Goal: Task Accomplishment & Management: Complete application form

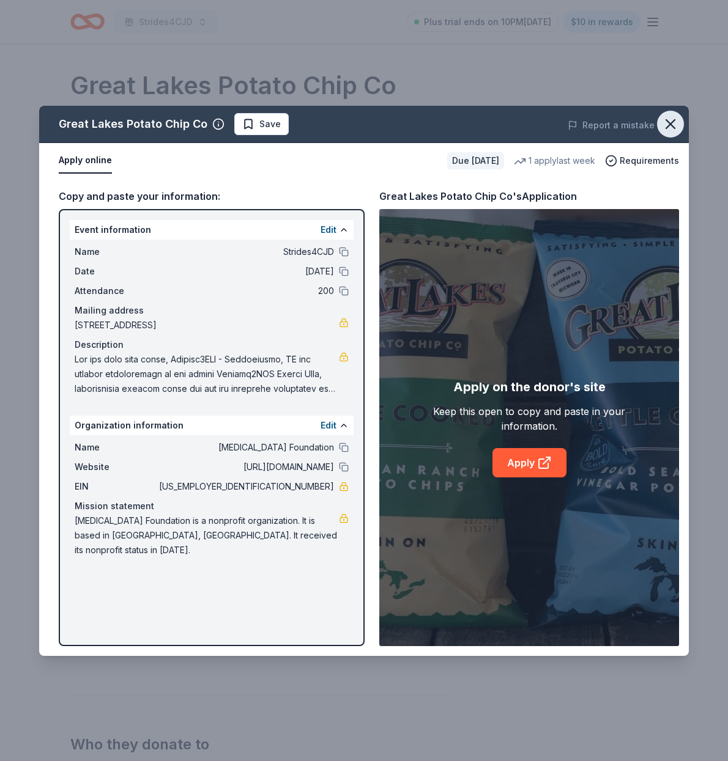
click at [673, 123] on icon "button" at bounding box center [670, 124] width 17 height 17
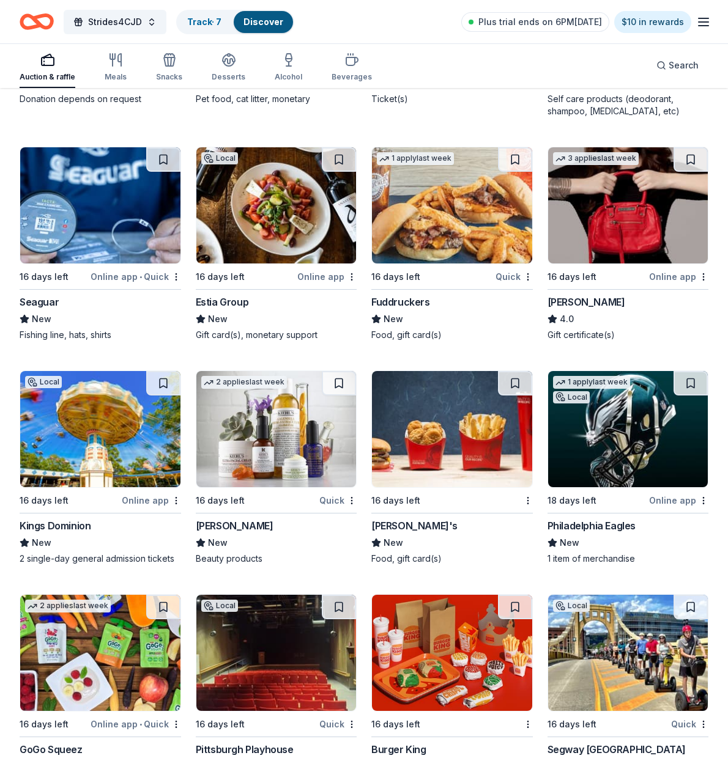
scroll to position [8891, 0]
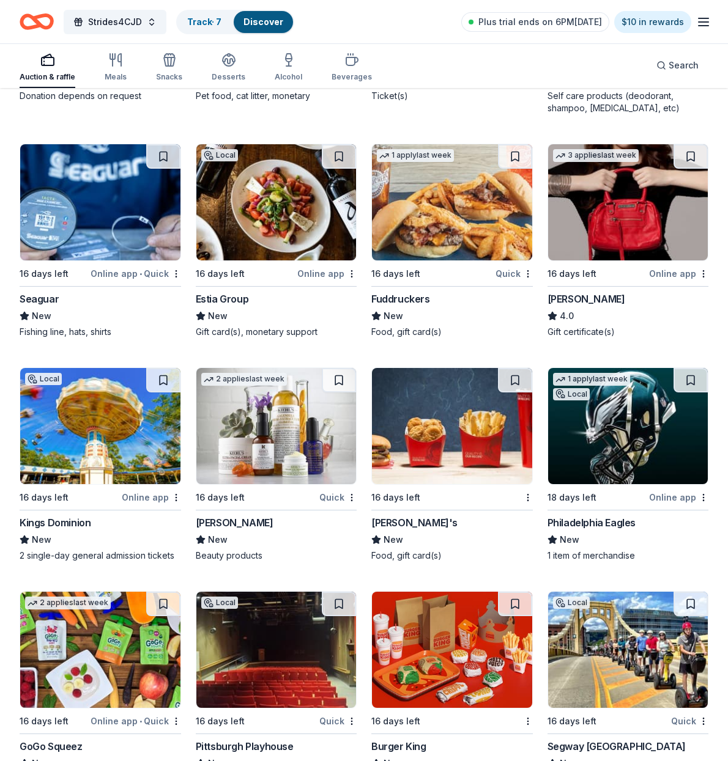
click at [597, 227] on img at bounding box center [628, 202] width 160 height 116
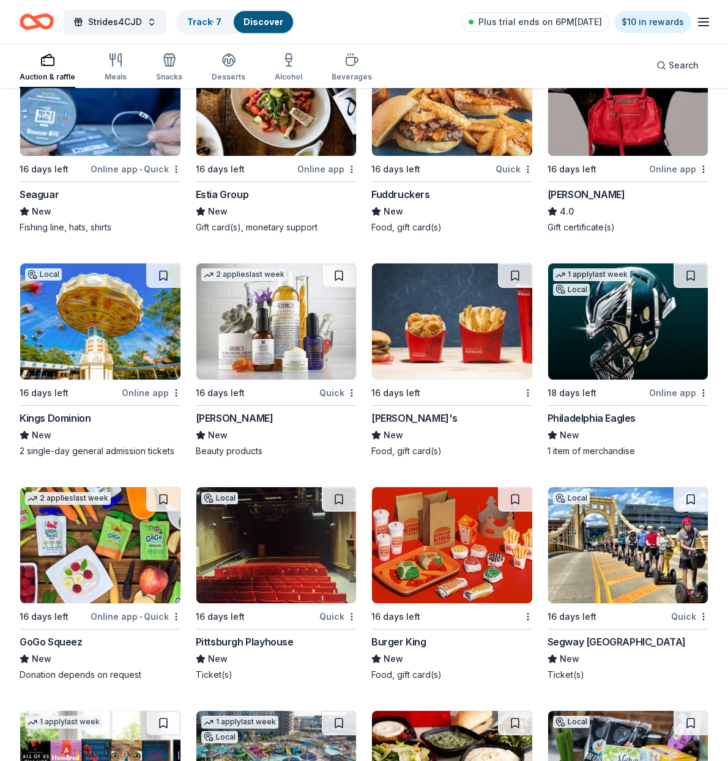
scroll to position [8997, 0]
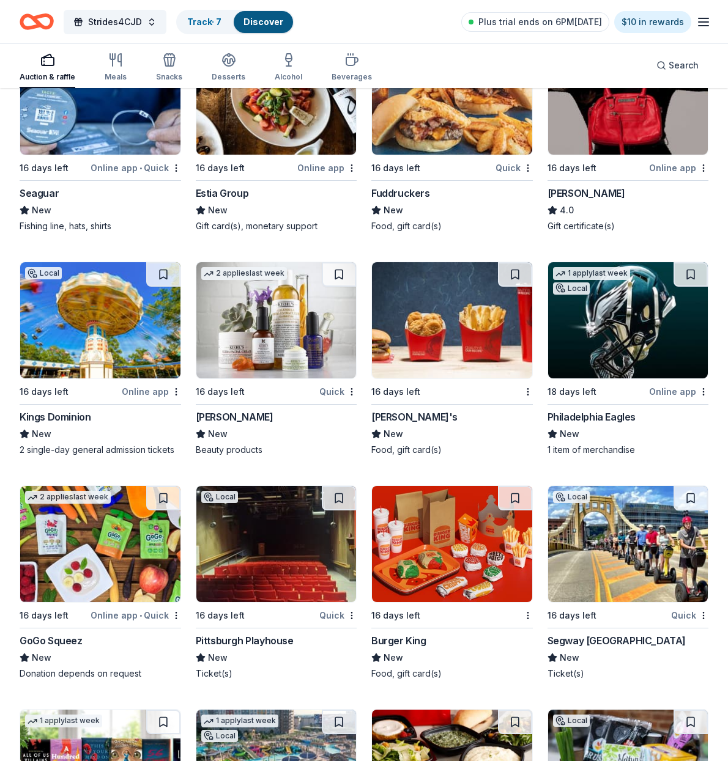
click at [114, 341] on img at bounding box center [100, 320] width 160 height 116
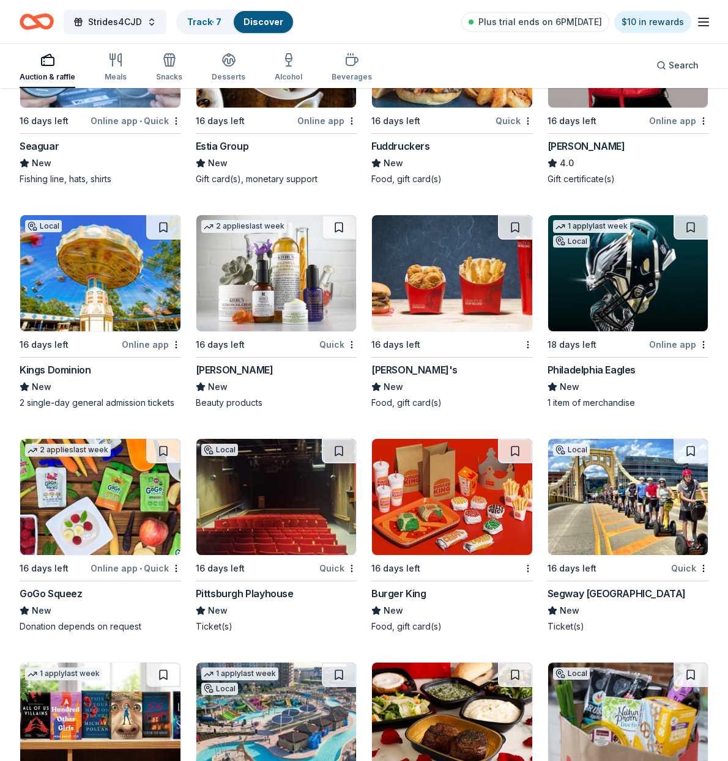
scroll to position [9045, 0]
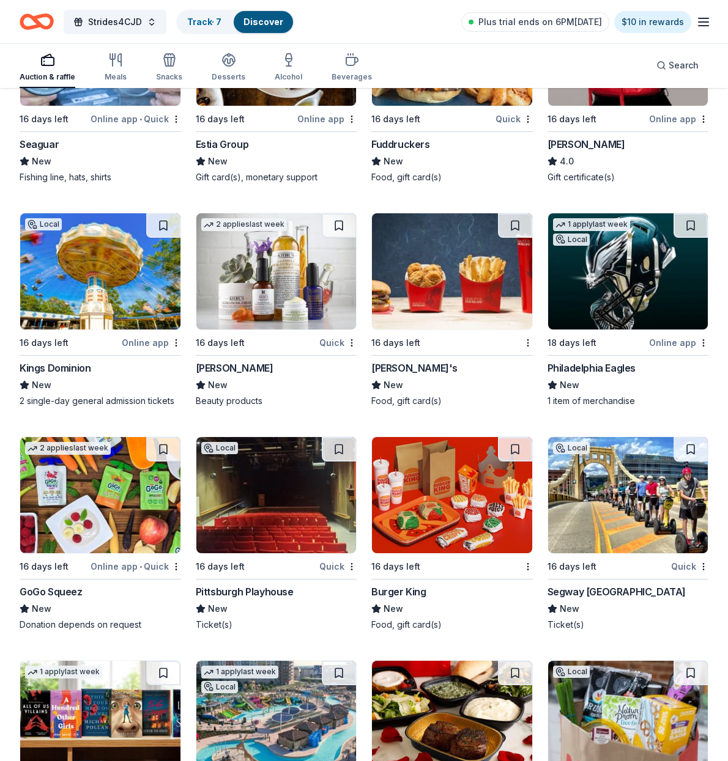
click at [454, 306] on img at bounding box center [452, 271] width 160 height 116
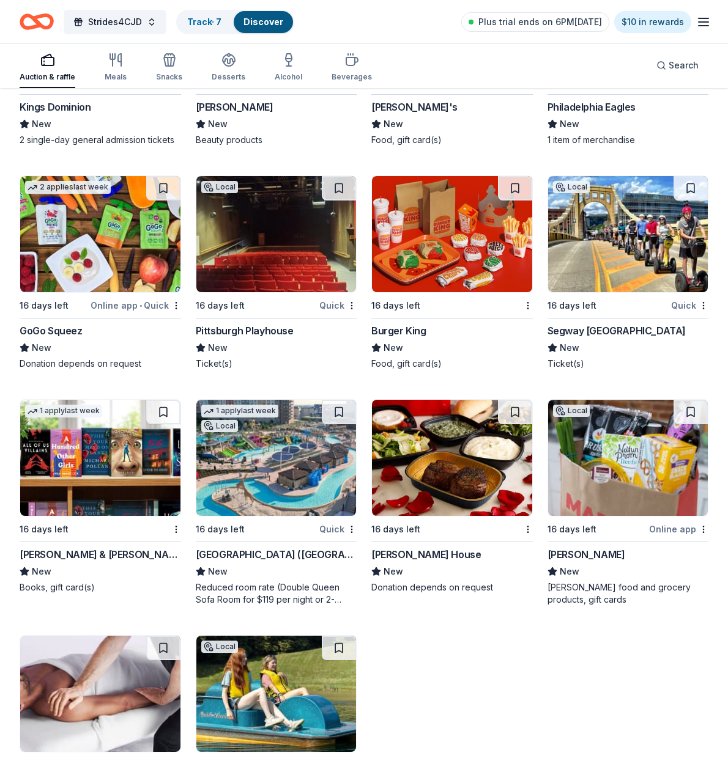
scroll to position [9310, 0]
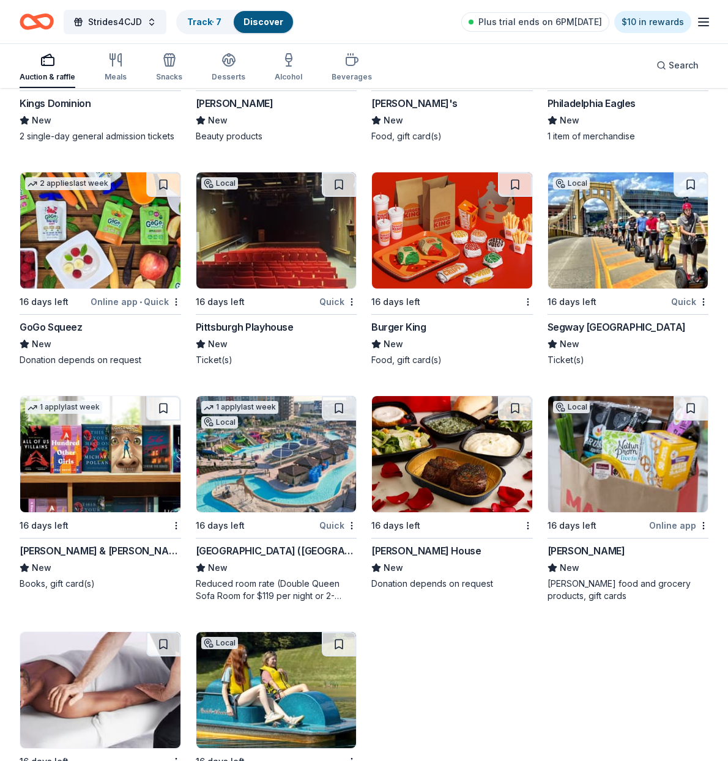
click at [594, 223] on img at bounding box center [628, 230] width 160 height 116
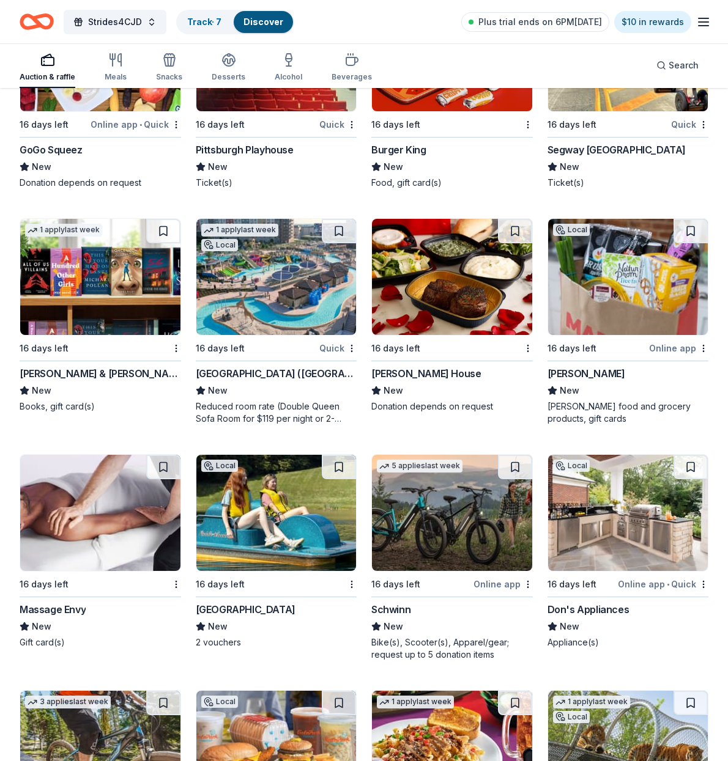
scroll to position [9493, 0]
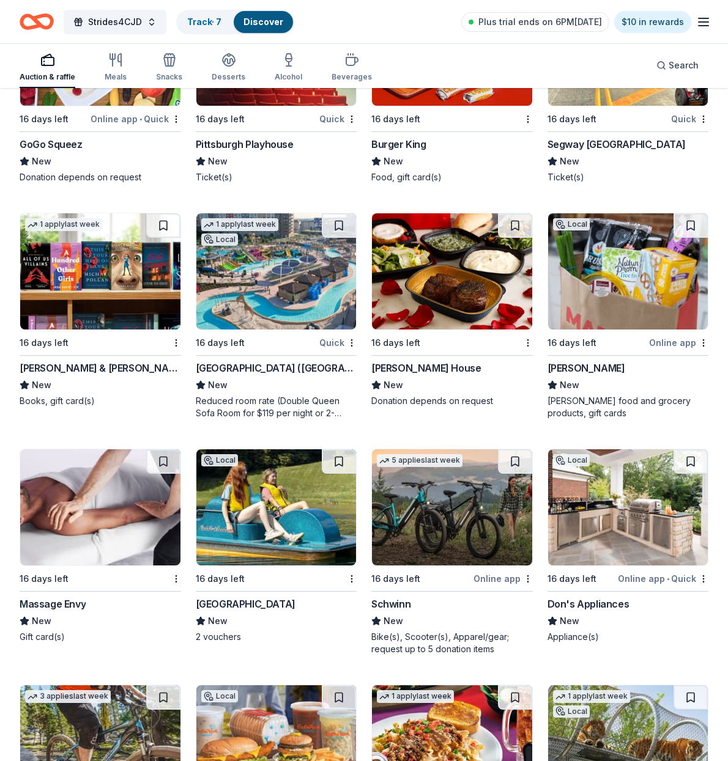
click at [83, 297] on img at bounding box center [100, 271] width 160 height 116
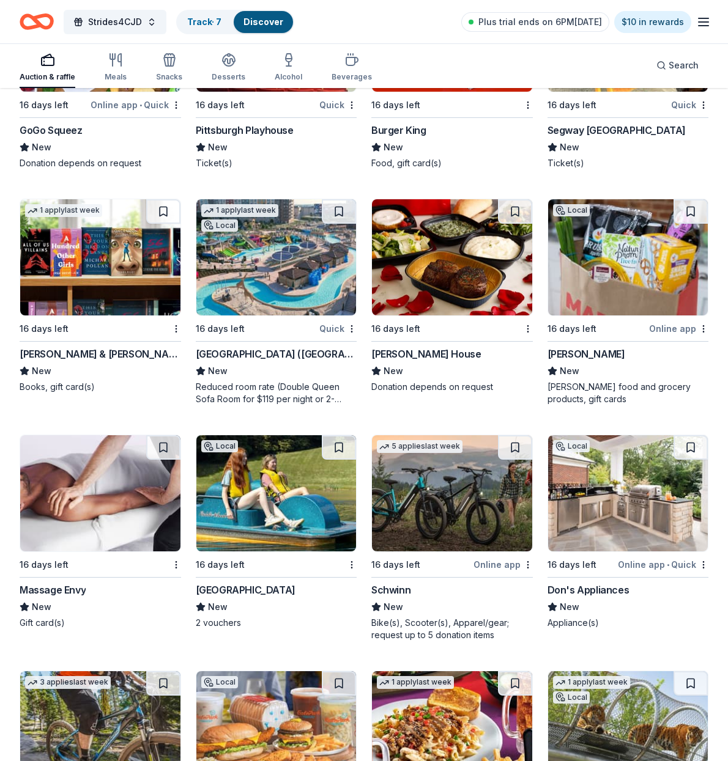
scroll to position [9508, 0]
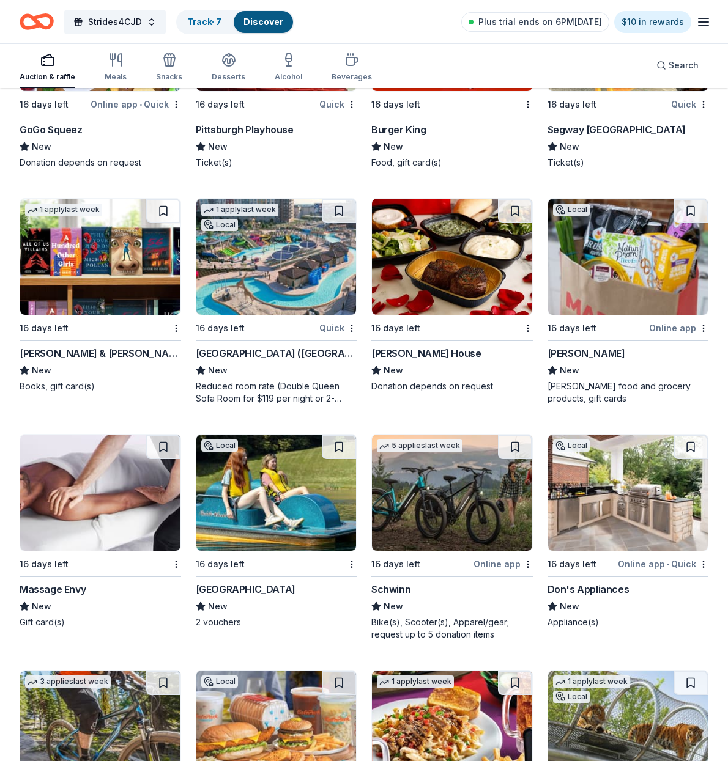
click at [277, 268] on img at bounding box center [276, 257] width 160 height 116
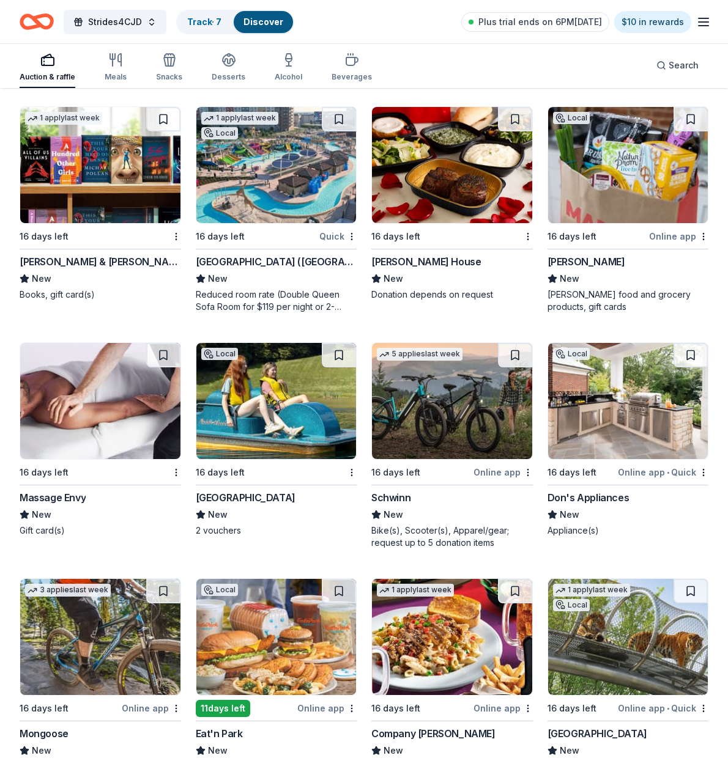
scroll to position [9602, 0]
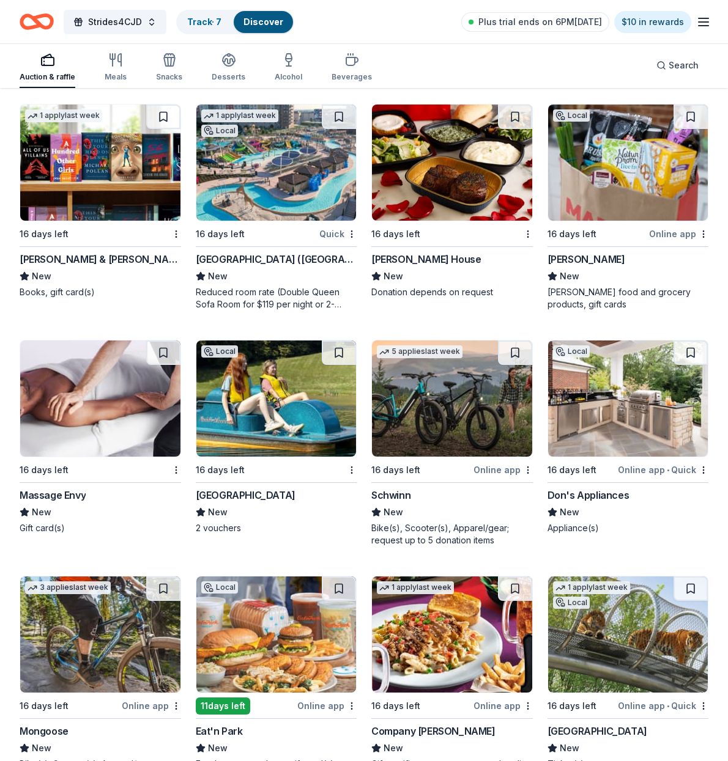
click at [448, 185] on img at bounding box center [452, 163] width 160 height 116
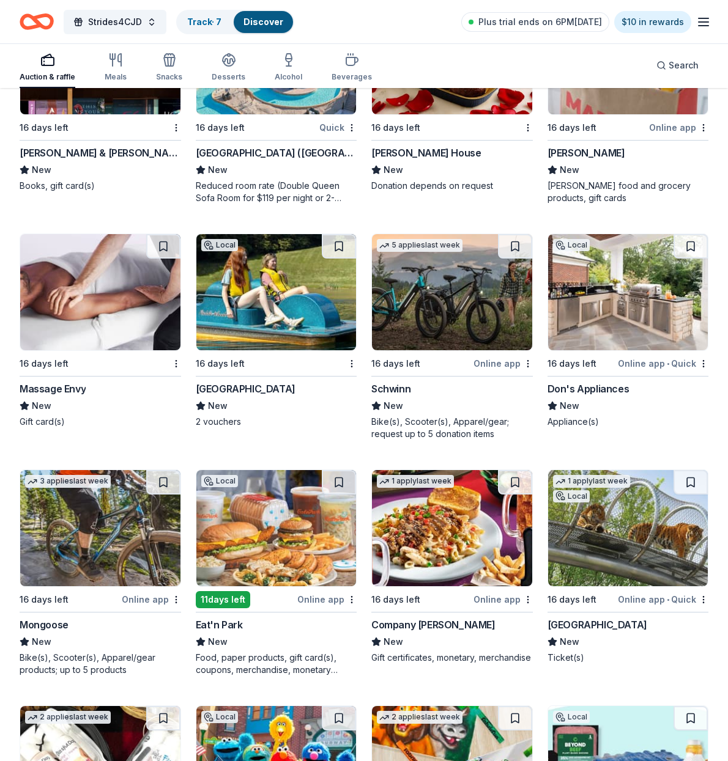
scroll to position [9709, 0]
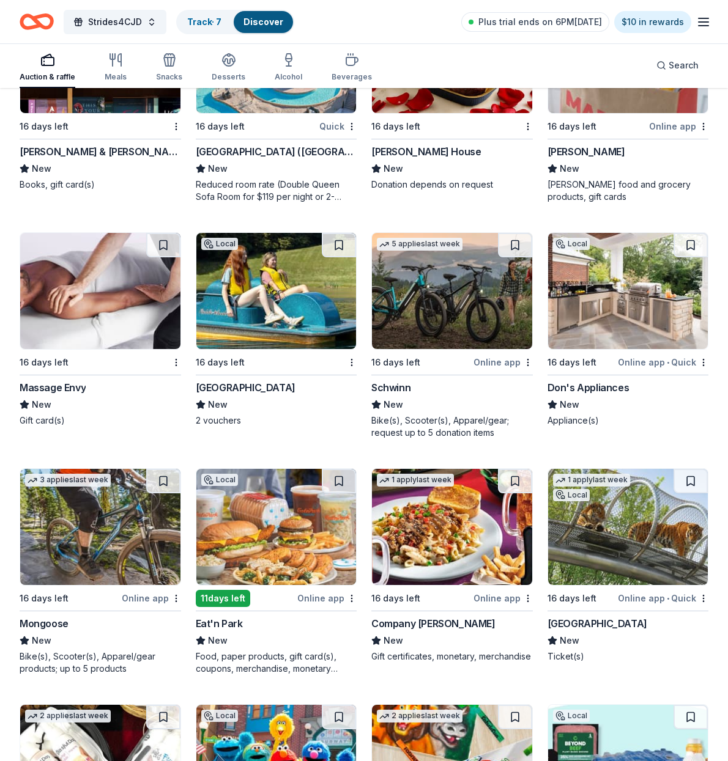
click at [87, 296] on img at bounding box center [100, 291] width 160 height 116
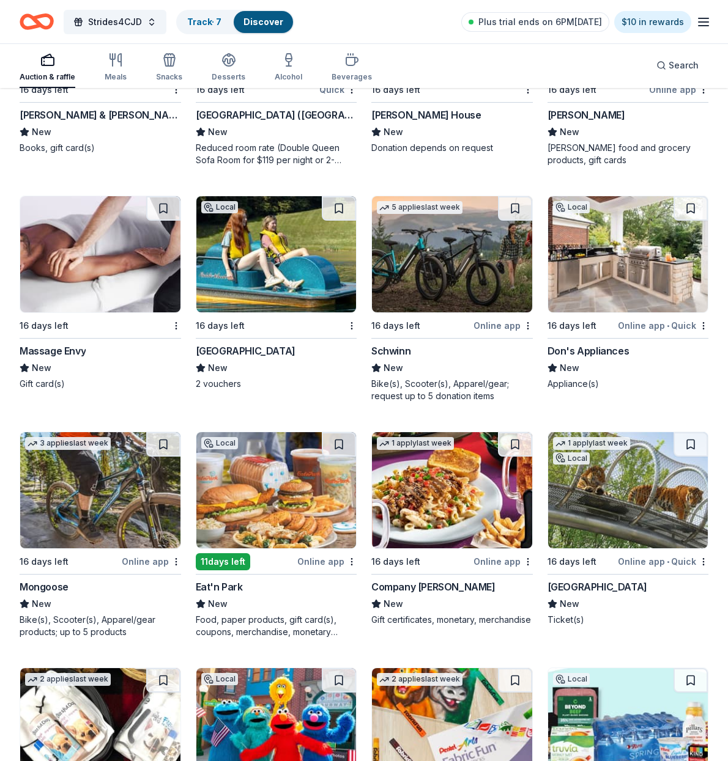
scroll to position [9749, 0]
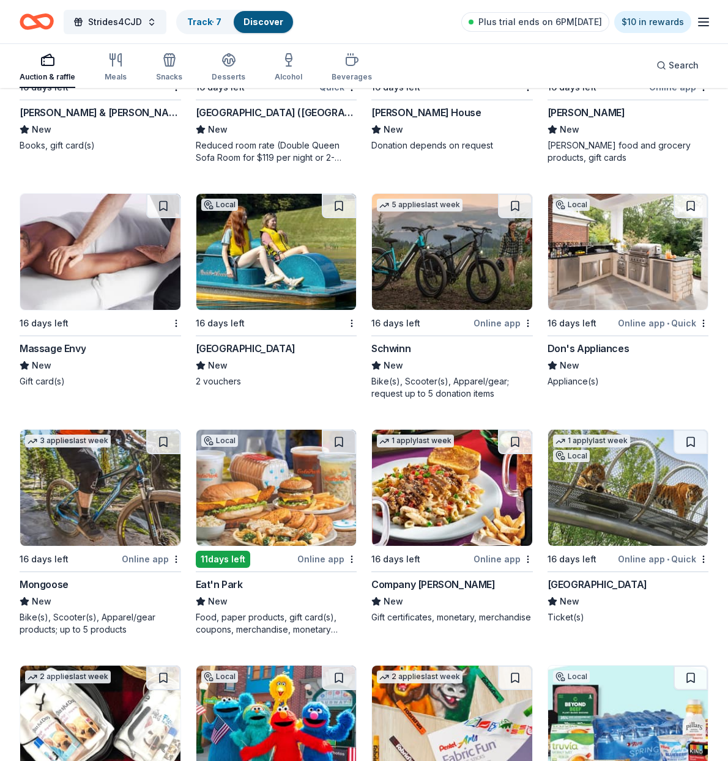
click at [274, 345] on div "Bear Creek Mountain Resort" at bounding box center [246, 348] width 100 height 15
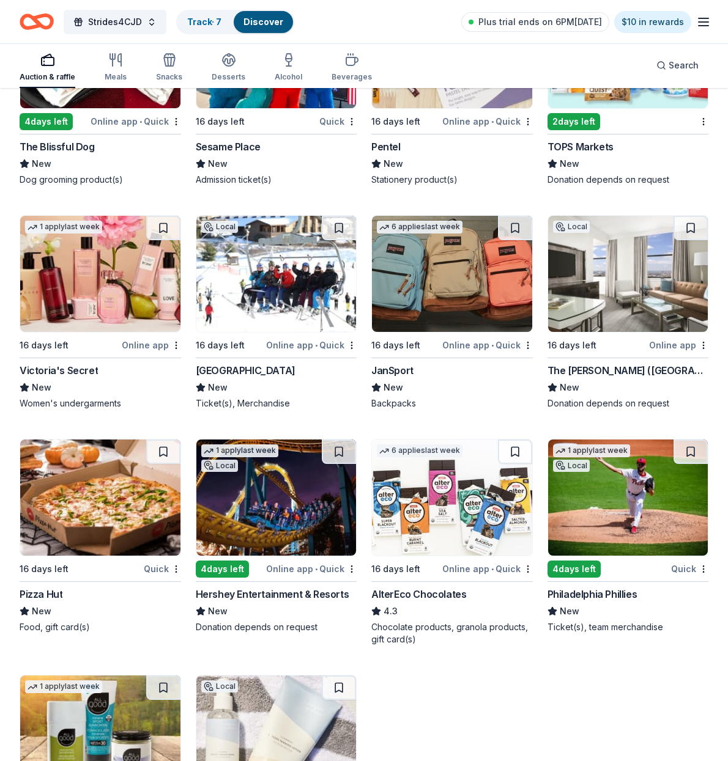
scroll to position [10440, 0]
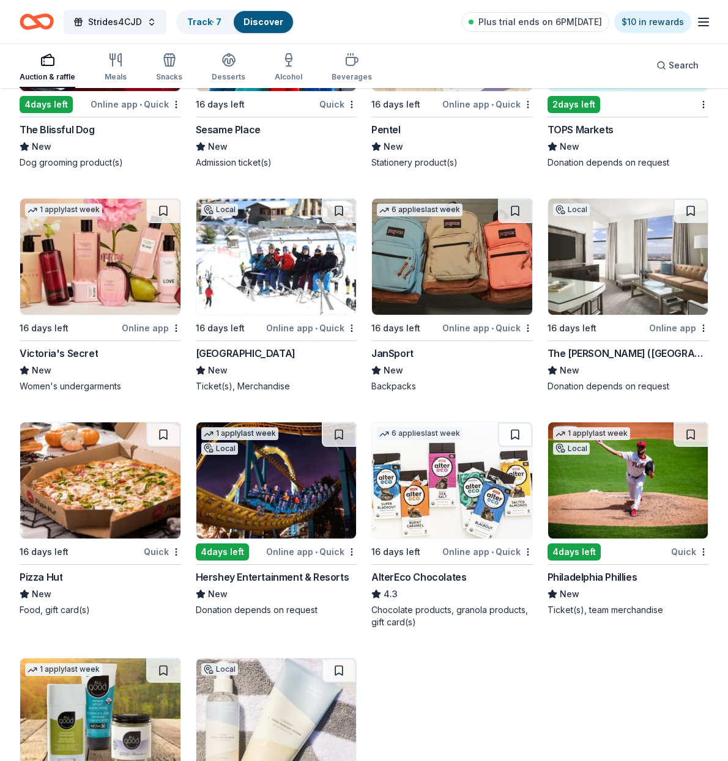
click at [242, 278] on img at bounding box center [276, 257] width 160 height 116
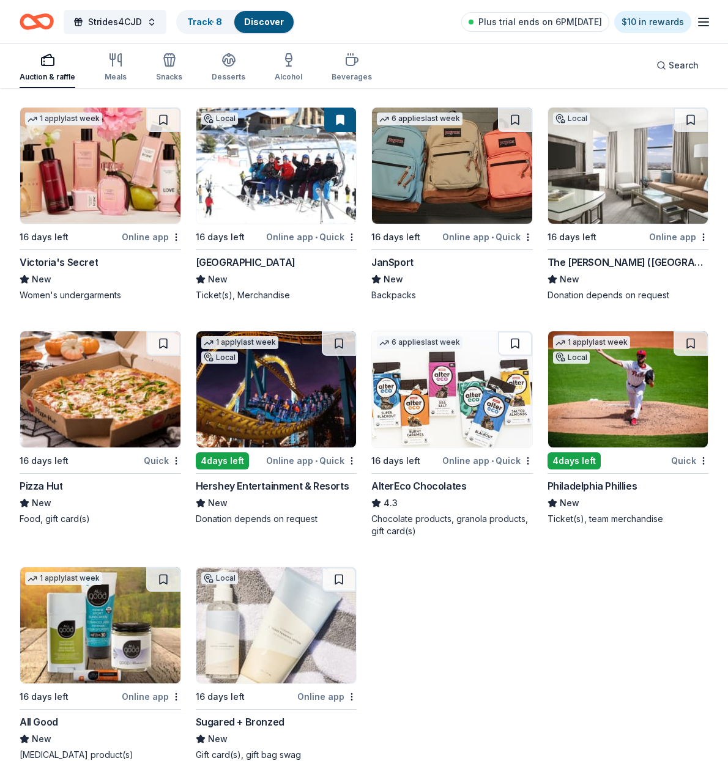
scroll to position [10535, 0]
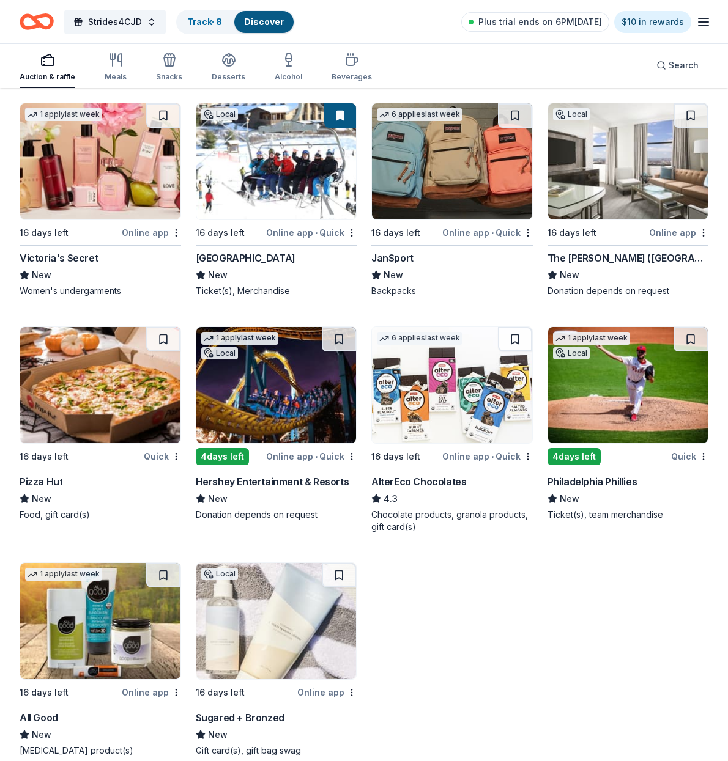
click at [98, 386] on img at bounding box center [100, 385] width 160 height 116
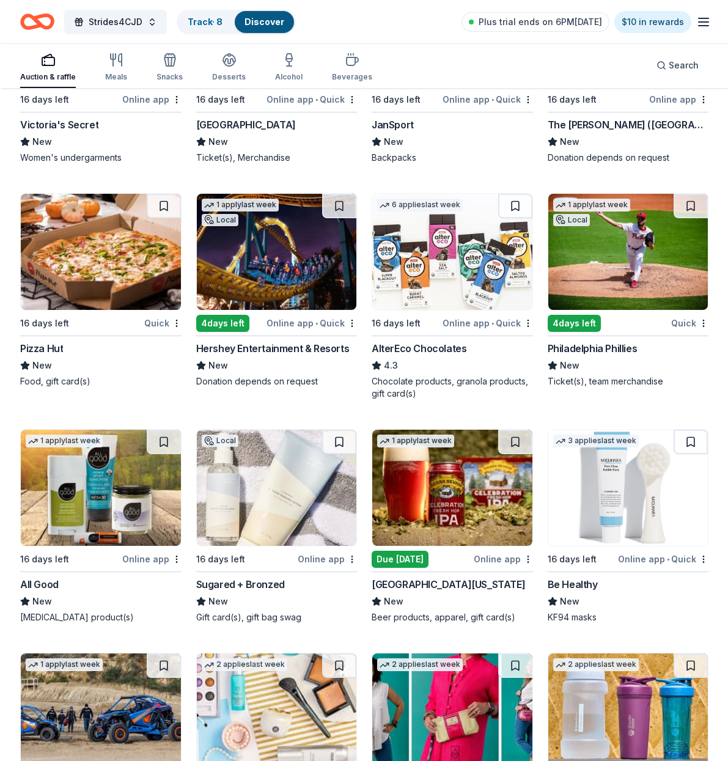
scroll to position [10669, 0]
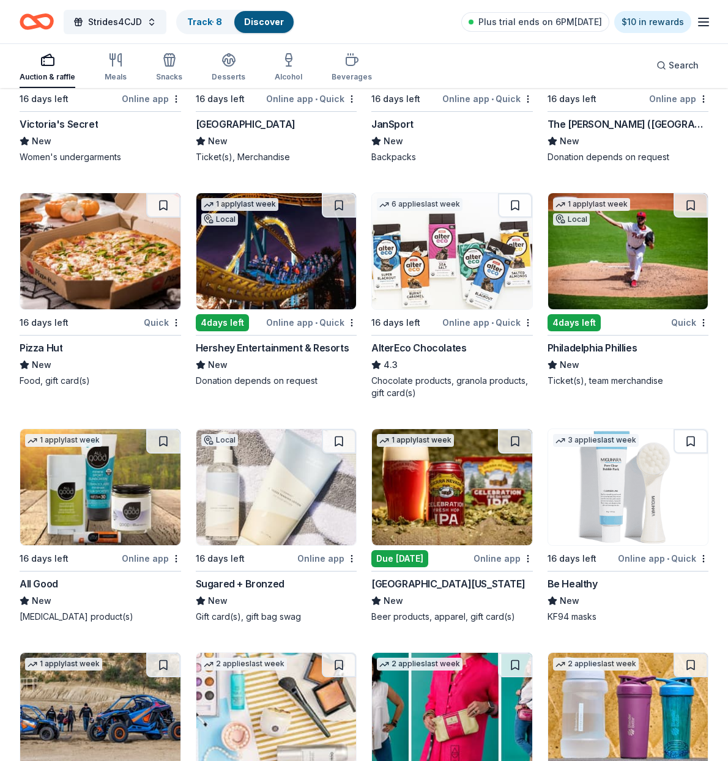
click at [282, 279] on img at bounding box center [276, 251] width 160 height 116
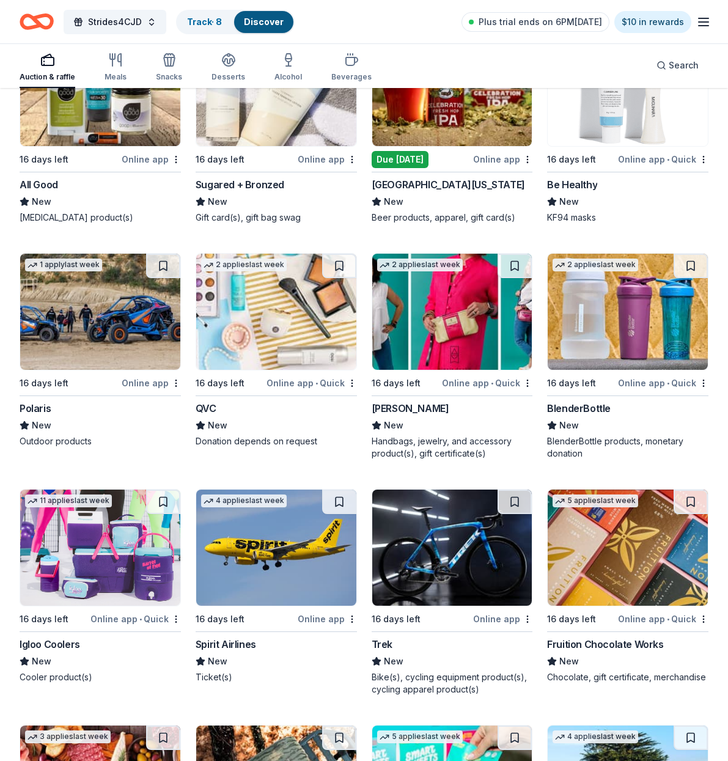
scroll to position [11088, 0]
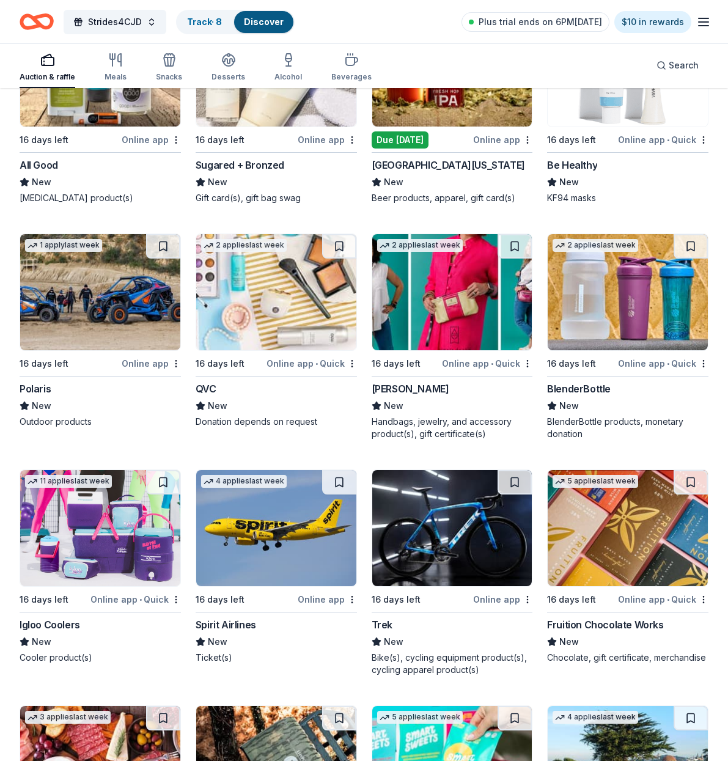
click at [93, 306] on img at bounding box center [100, 292] width 160 height 116
click at [260, 504] on img at bounding box center [276, 528] width 160 height 116
click at [613, 313] on img at bounding box center [628, 292] width 160 height 116
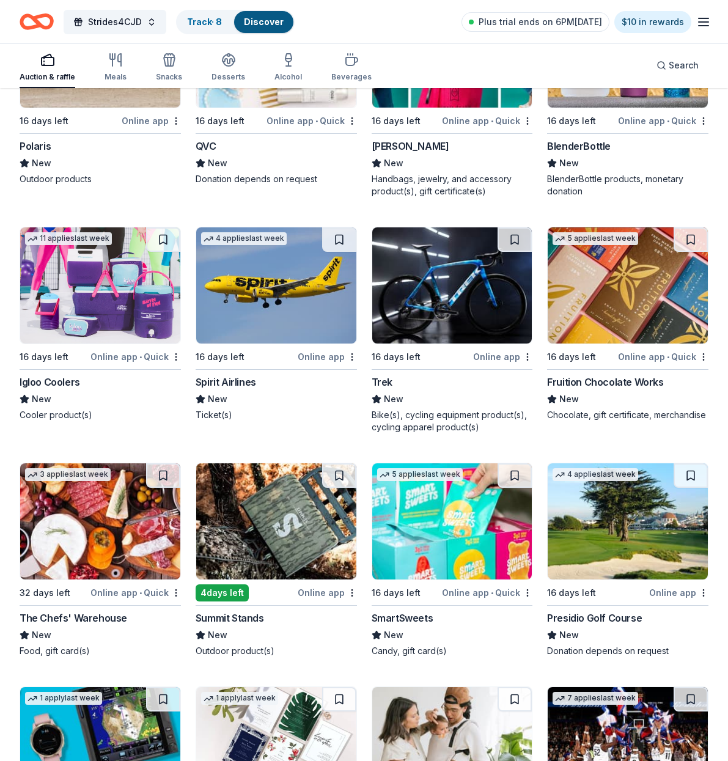
scroll to position [11332, 0]
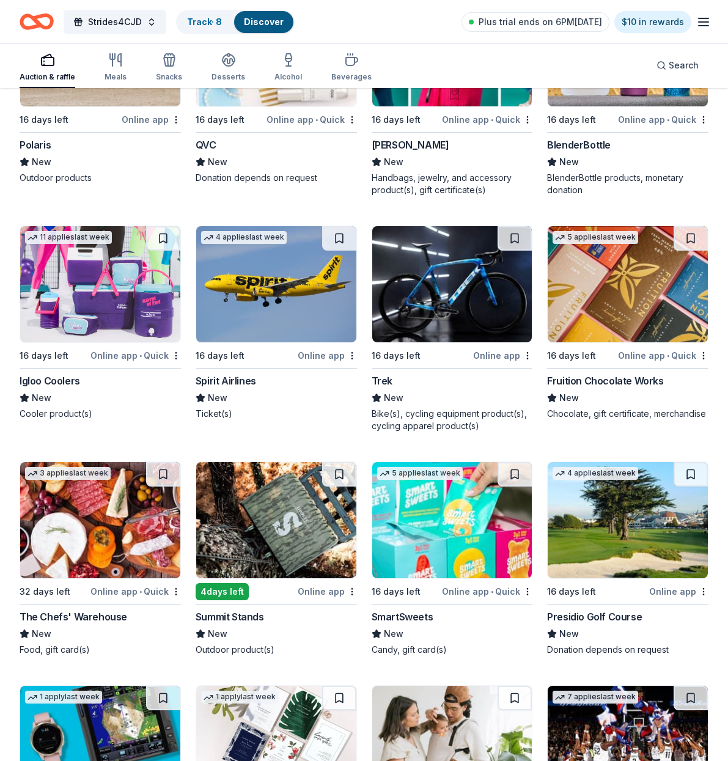
click at [94, 282] on img at bounding box center [100, 284] width 160 height 116
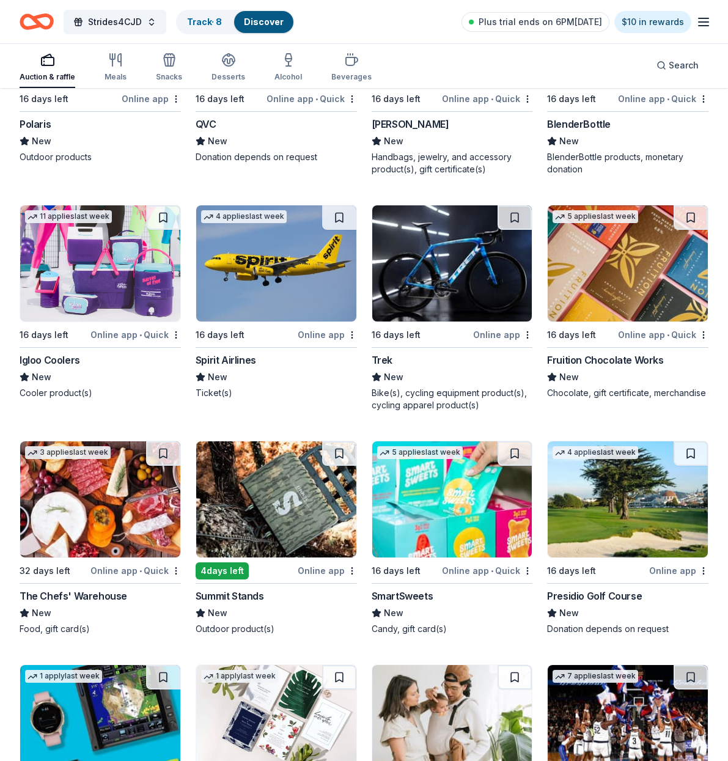
scroll to position [11354, 0]
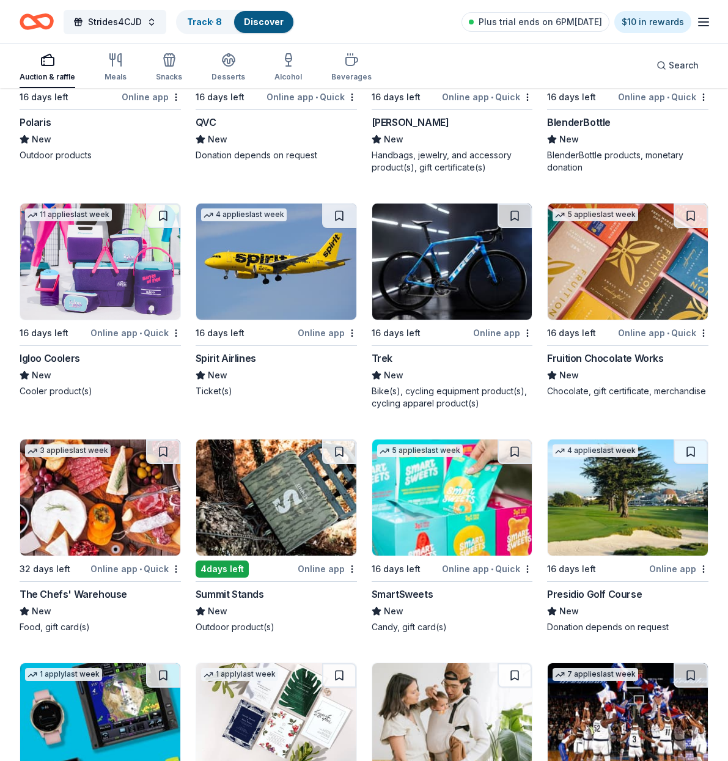
click at [620, 292] on img at bounding box center [628, 262] width 160 height 116
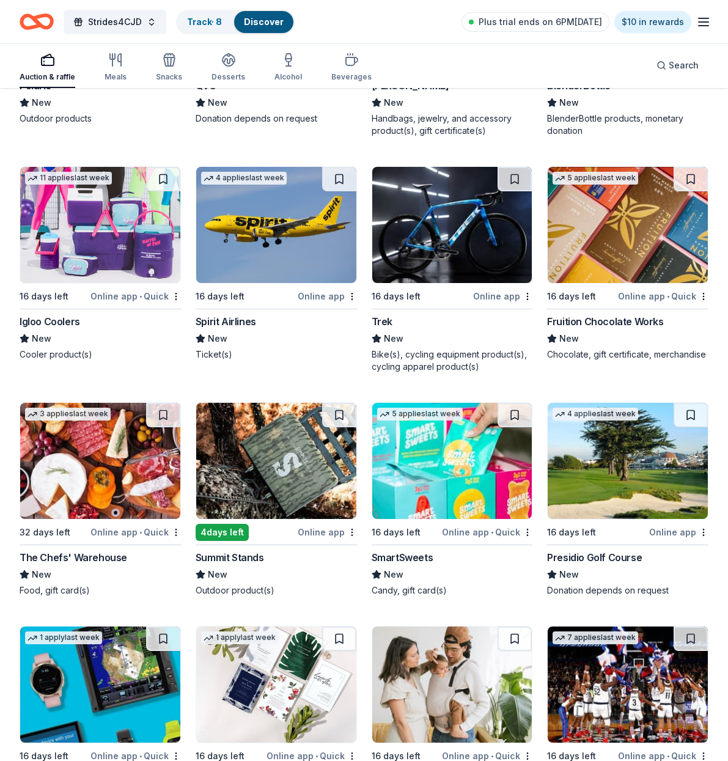
scroll to position [11384, 0]
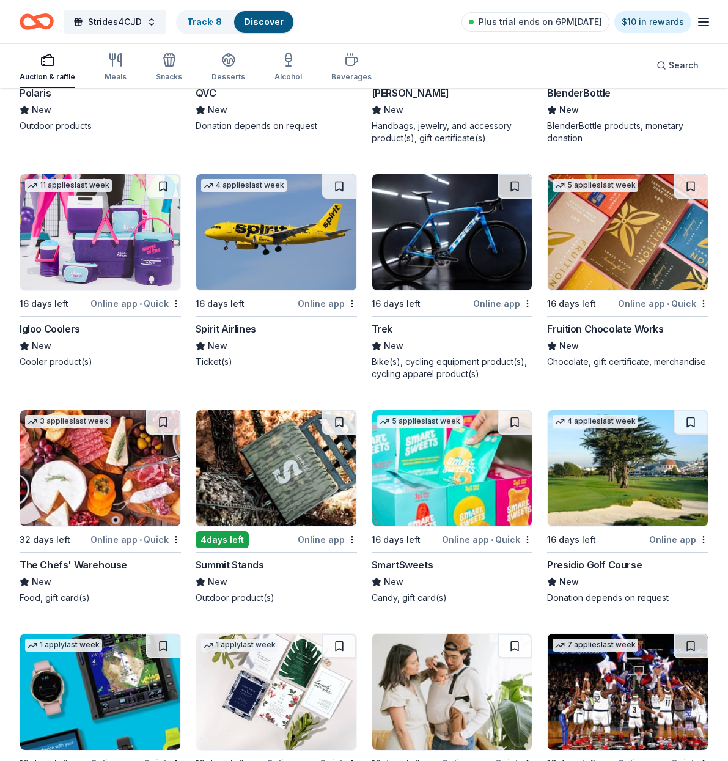
click at [440, 257] on img at bounding box center [452, 232] width 160 height 116
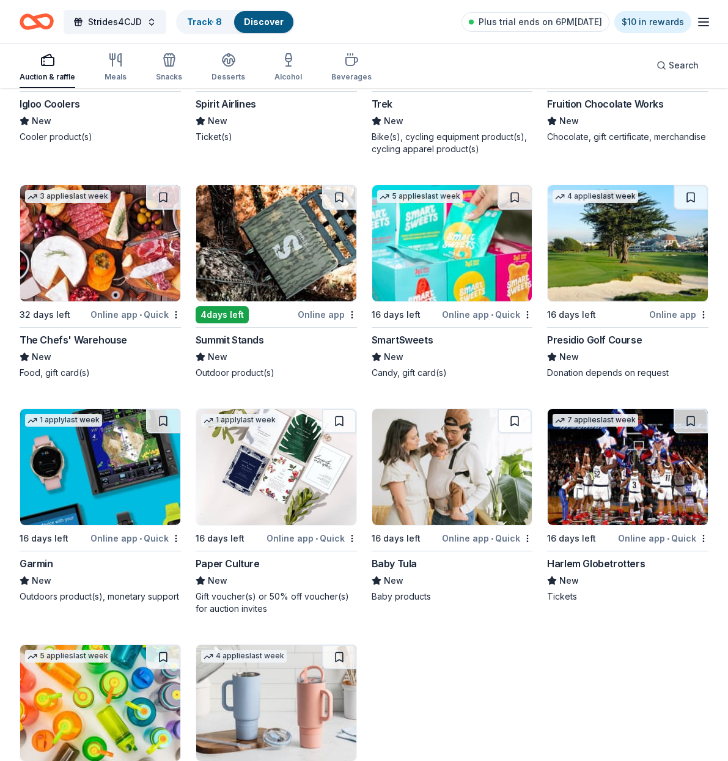
scroll to position [11610, 0]
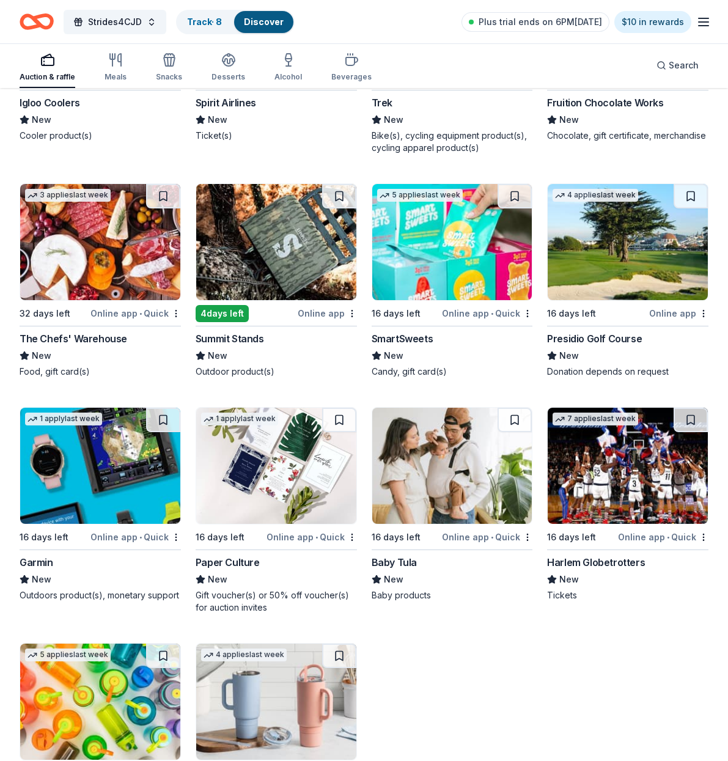
click at [273, 258] on img at bounding box center [276, 242] width 160 height 116
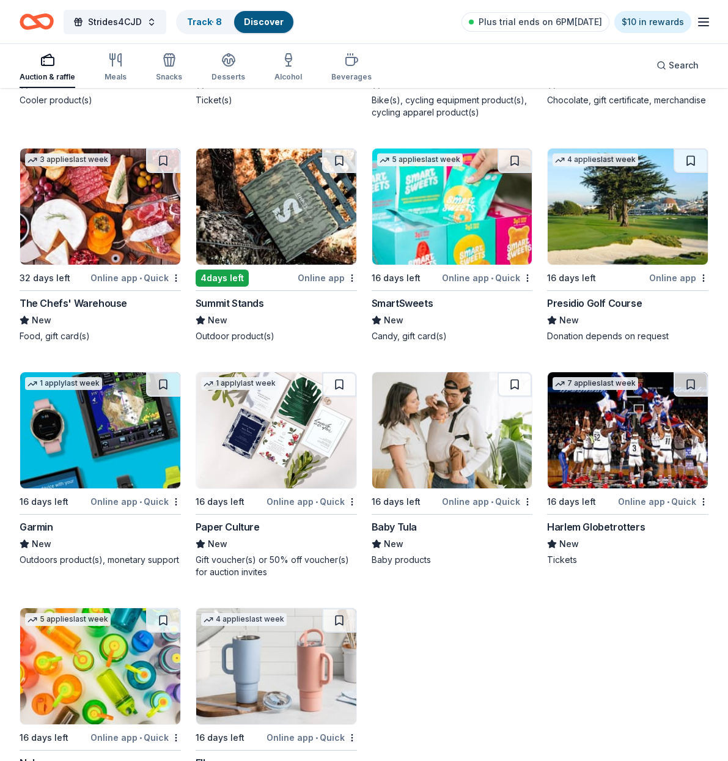
scroll to position [11647, 0]
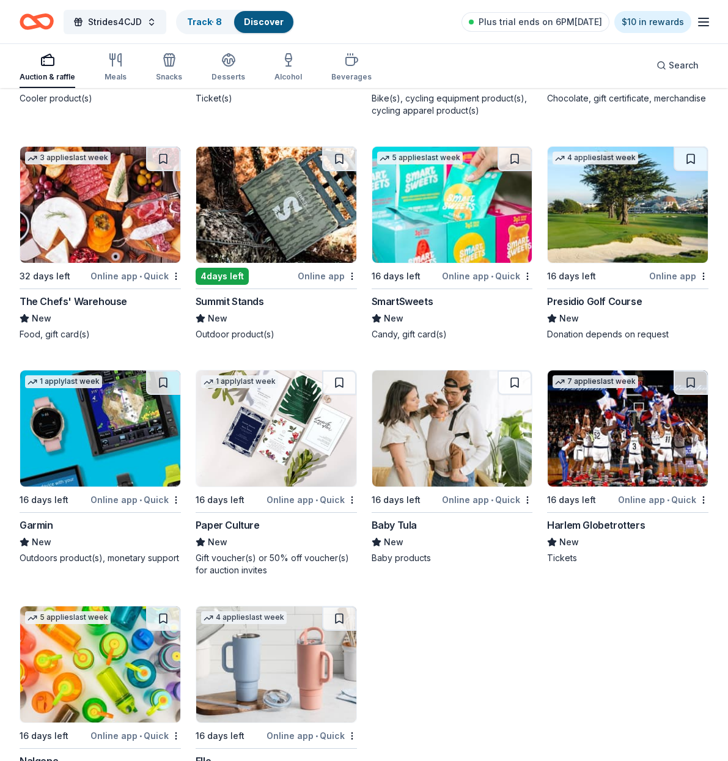
click at [602, 459] on img at bounding box center [628, 429] width 160 height 116
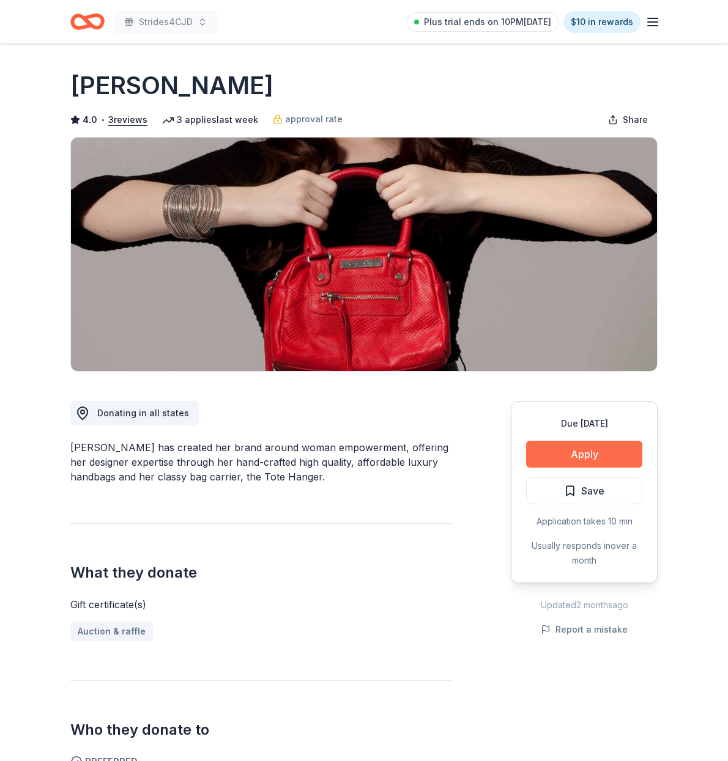
click at [568, 450] on button "Apply" at bounding box center [584, 454] width 116 height 27
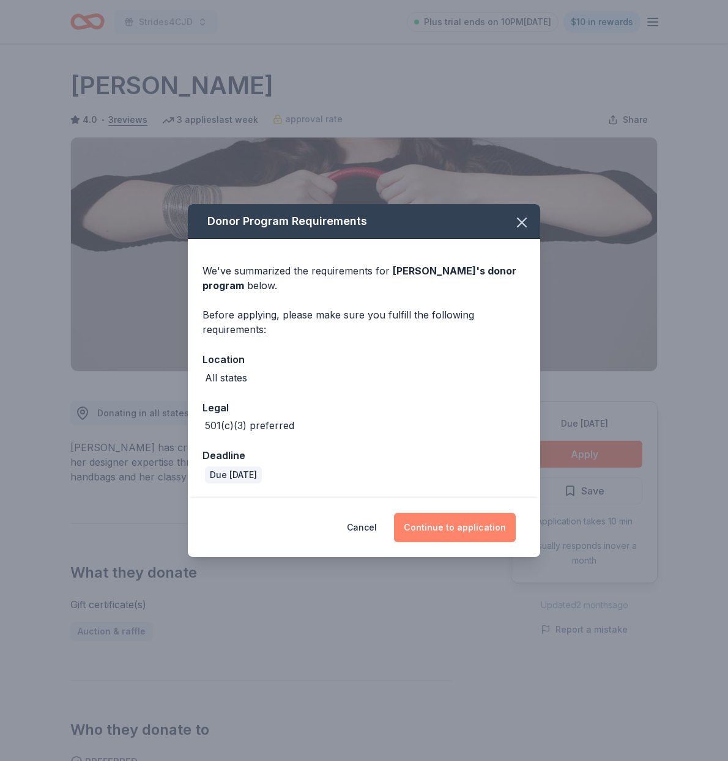
click at [455, 522] on button "Continue to application" at bounding box center [455, 527] width 122 height 29
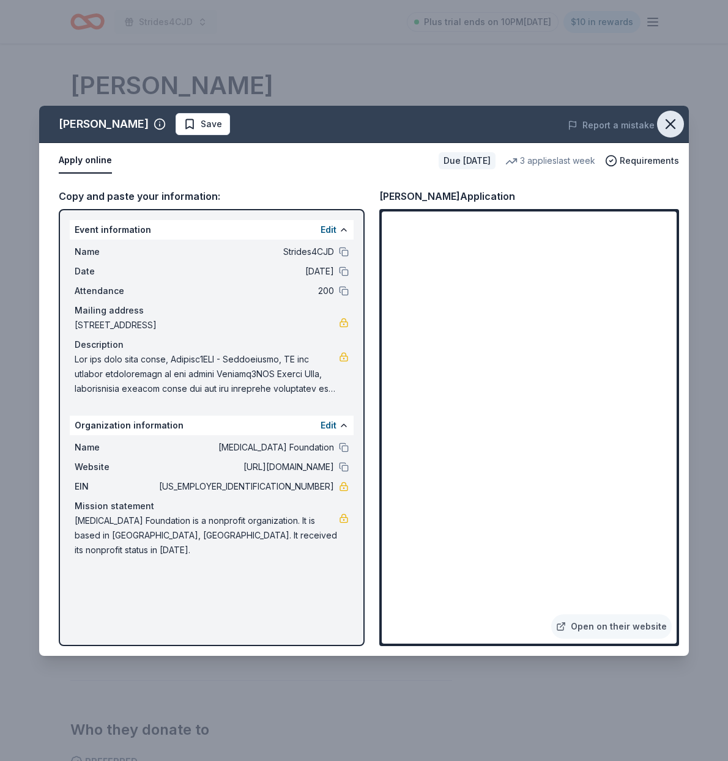
click at [667, 124] on icon "button" at bounding box center [670, 124] width 17 height 17
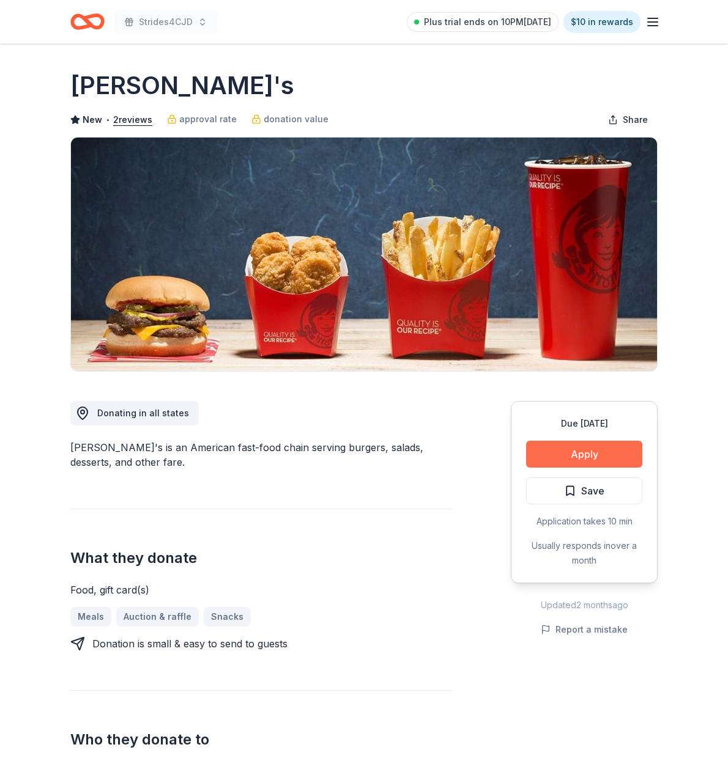
click at [575, 455] on button "Apply" at bounding box center [584, 454] width 116 height 27
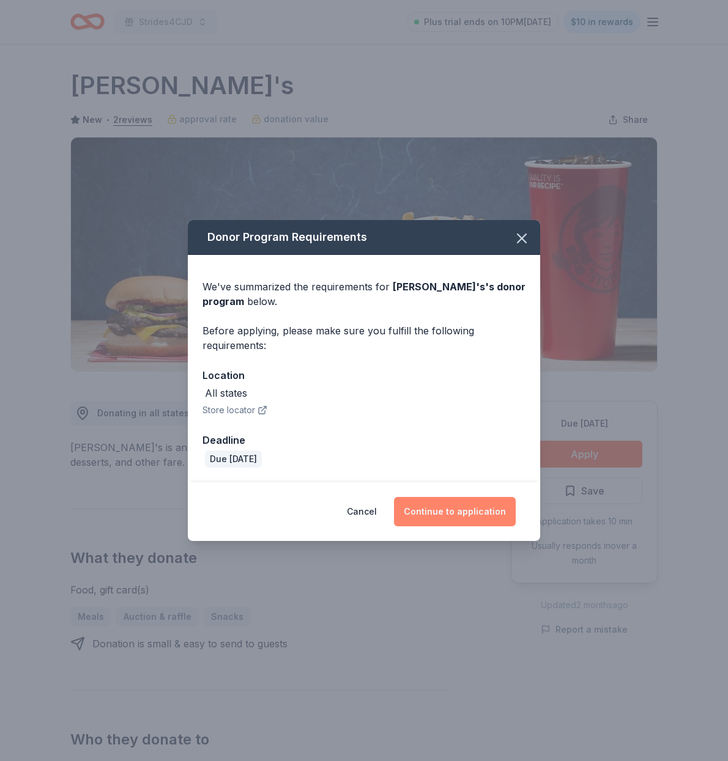
click at [459, 506] on button "Continue to application" at bounding box center [455, 511] width 122 height 29
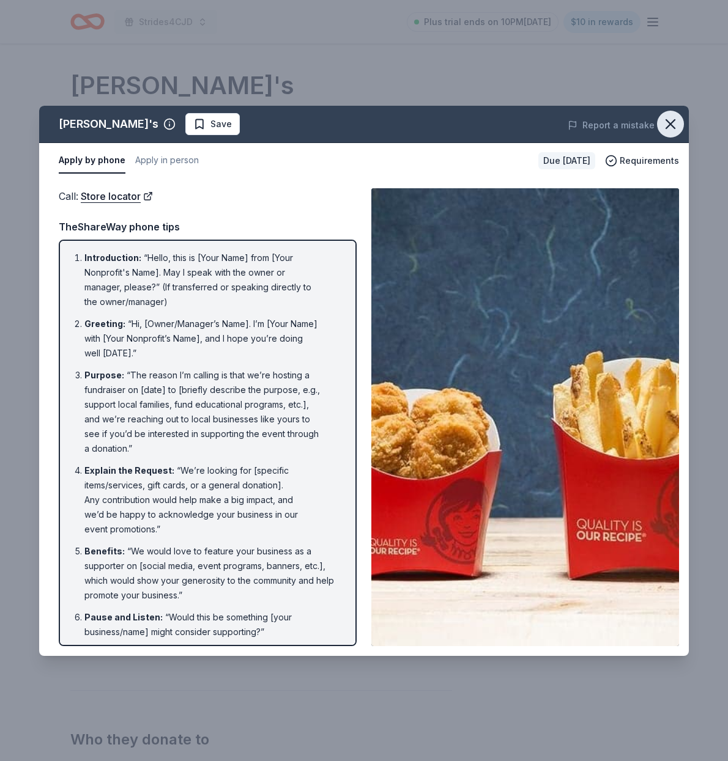
click at [672, 120] on icon "button" at bounding box center [670, 124] width 17 height 17
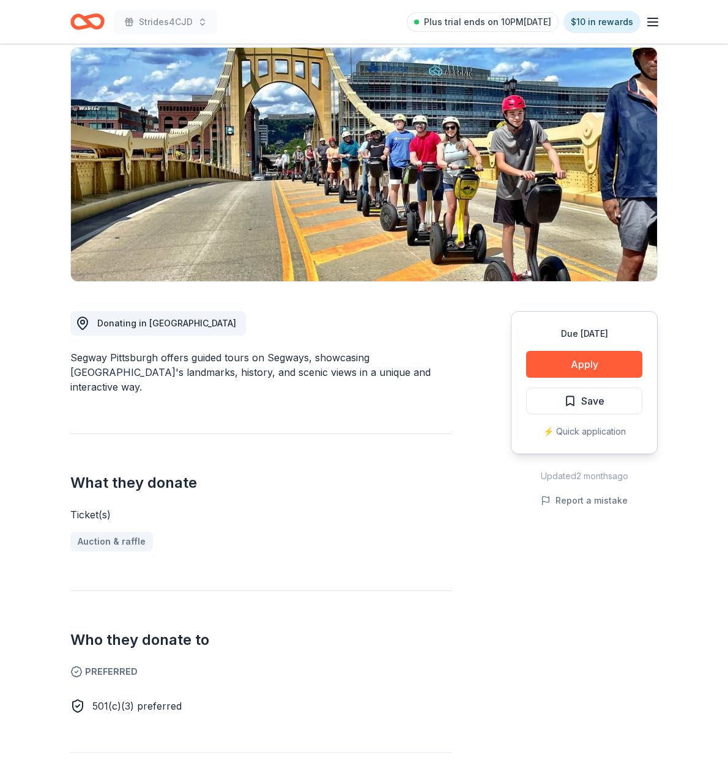
scroll to position [94, 0]
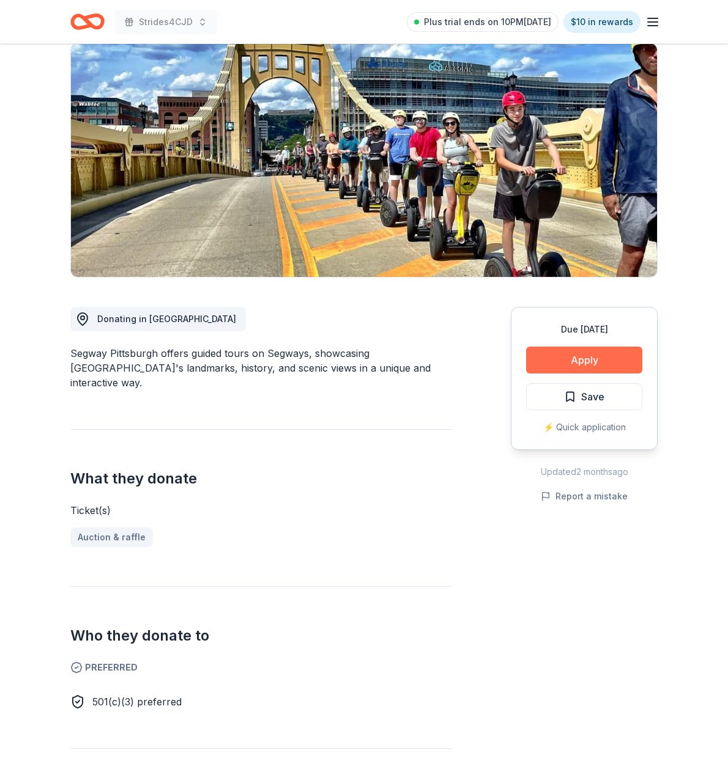
click at [569, 356] on button "Apply" at bounding box center [584, 360] width 116 height 27
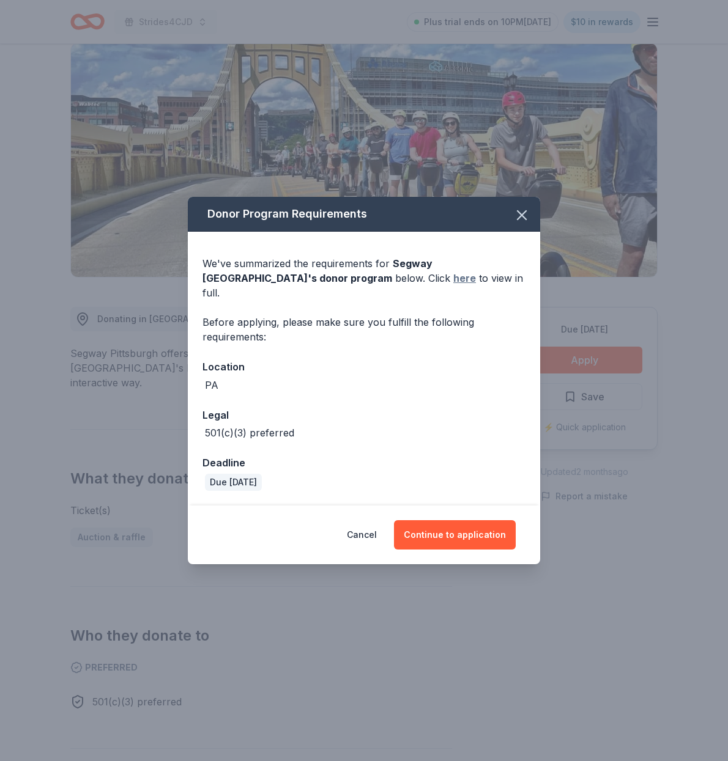
click at [453, 286] on link "here" at bounding box center [464, 278] width 23 height 15
click at [447, 520] on button "Continue to application" at bounding box center [455, 534] width 122 height 29
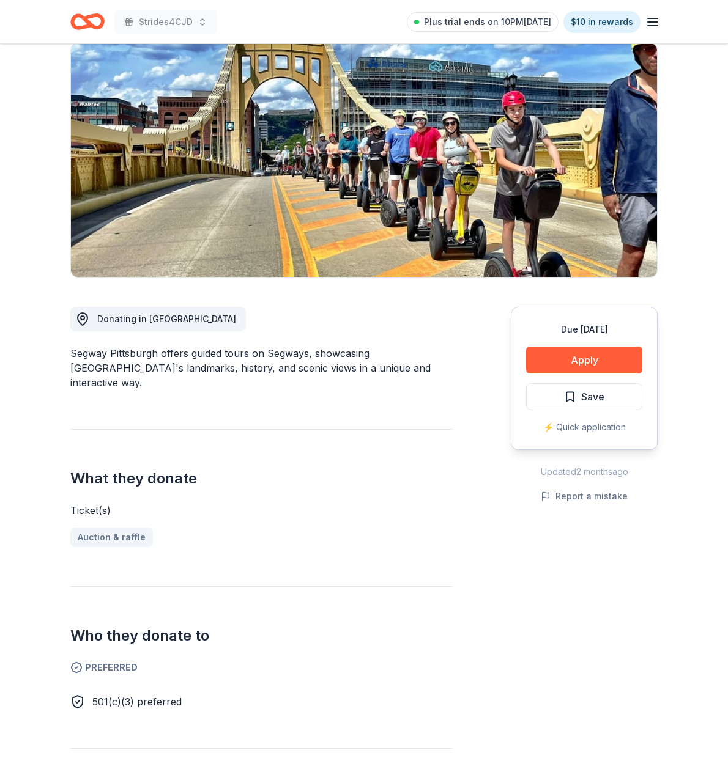
scroll to position [89, 1]
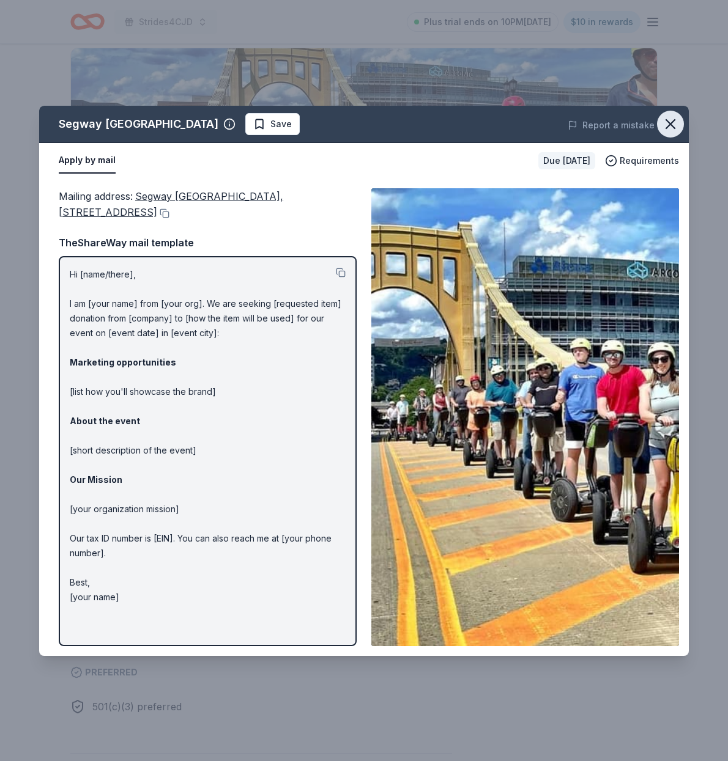
click at [673, 128] on icon "button" at bounding box center [670, 124] width 17 height 17
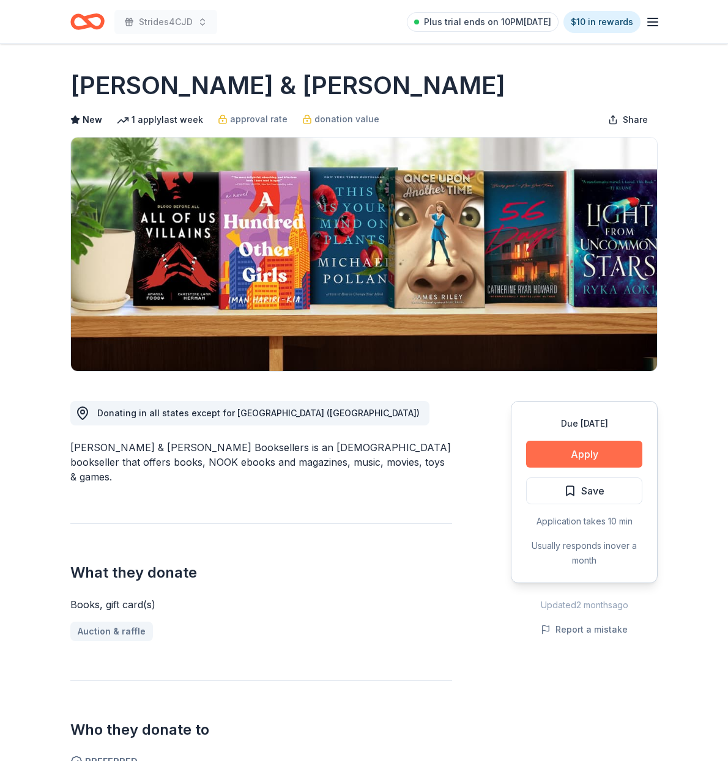
click at [570, 454] on button "Apply" at bounding box center [584, 454] width 116 height 27
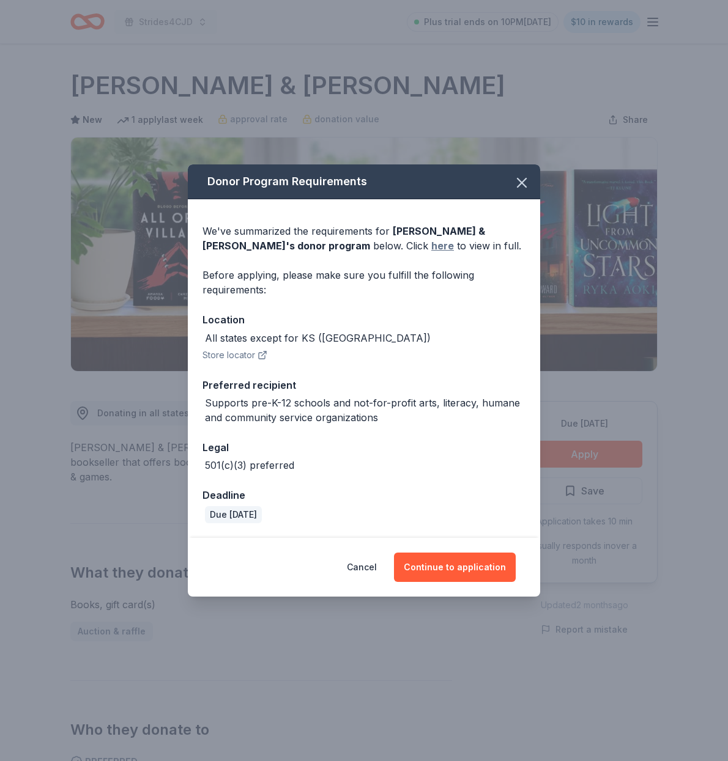
click at [431, 246] on link "here" at bounding box center [442, 245] width 23 height 15
click at [523, 187] on icon "button" at bounding box center [521, 182] width 17 height 17
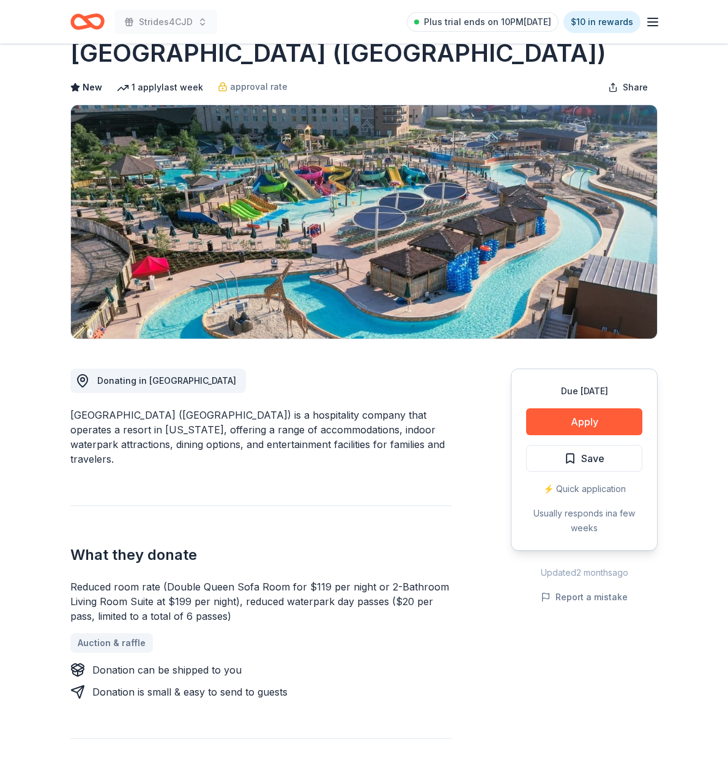
scroll to position [56, 0]
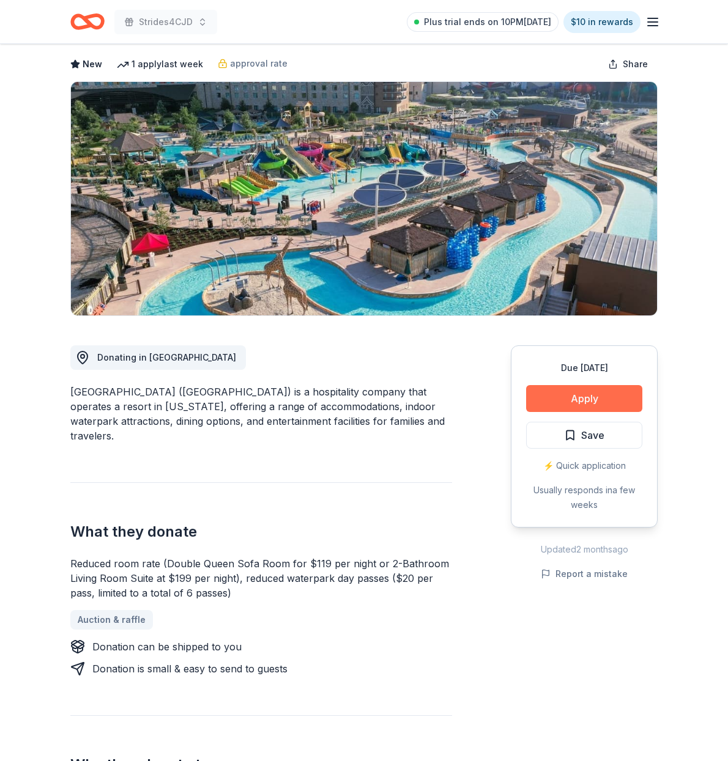
click at [575, 394] on button "Apply" at bounding box center [584, 398] width 116 height 27
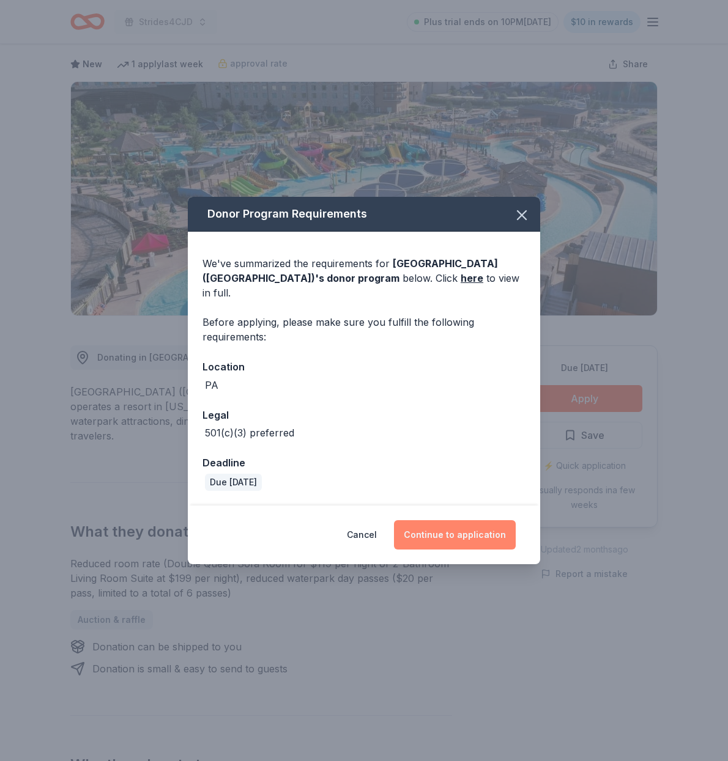
click at [456, 528] on button "Continue to application" at bounding box center [455, 534] width 122 height 29
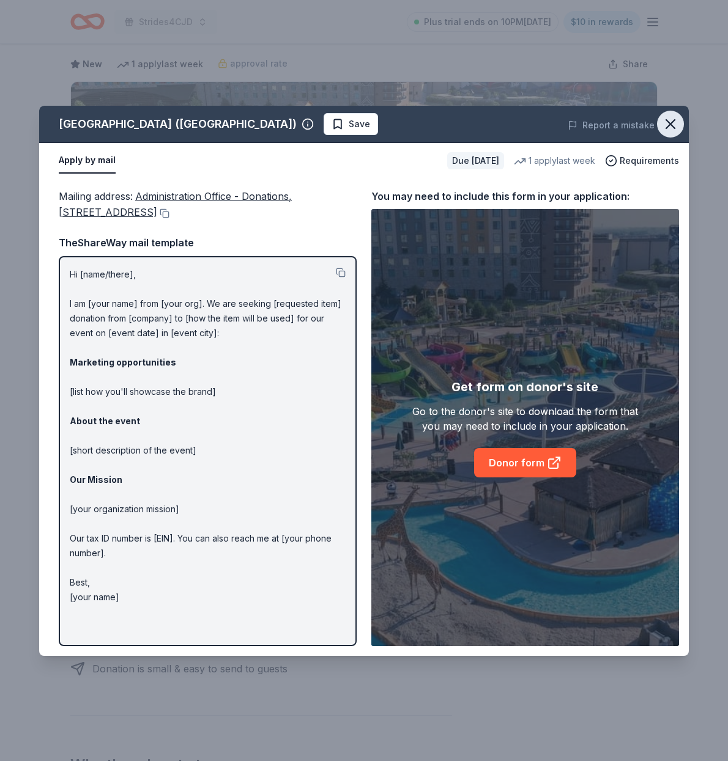
click at [672, 130] on icon "button" at bounding box center [670, 124] width 17 height 17
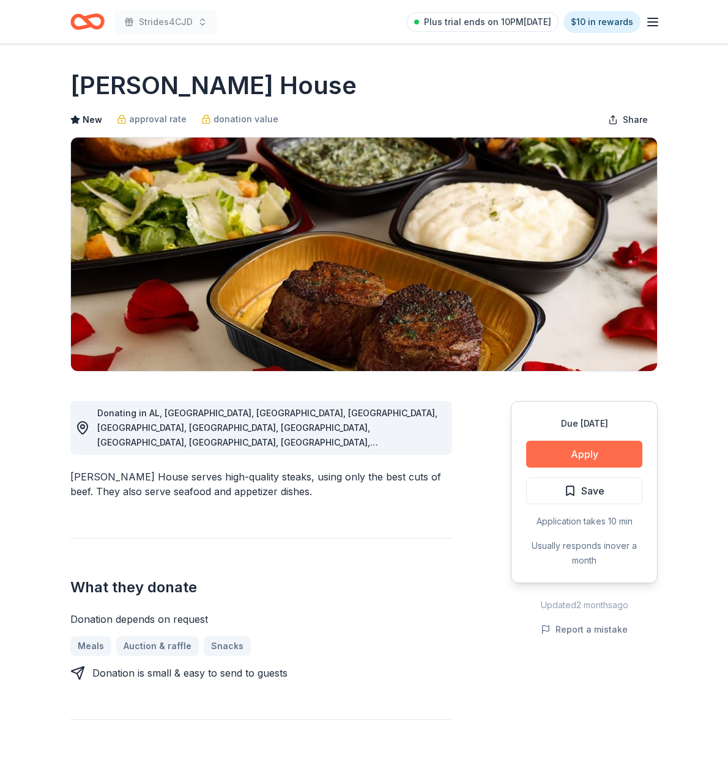
click at [584, 448] on button "Apply" at bounding box center [584, 454] width 116 height 27
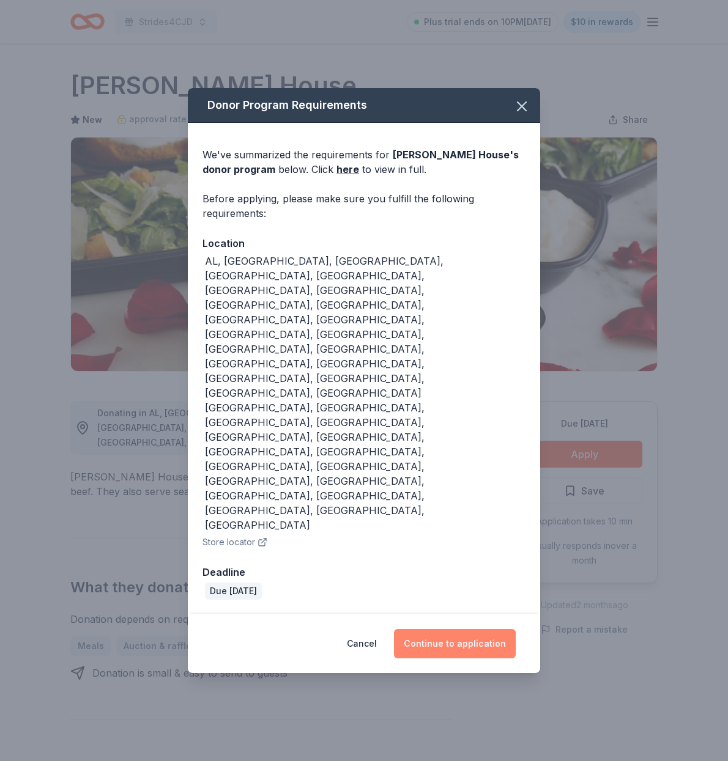
click at [457, 629] on button "Continue to application" at bounding box center [455, 643] width 122 height 29
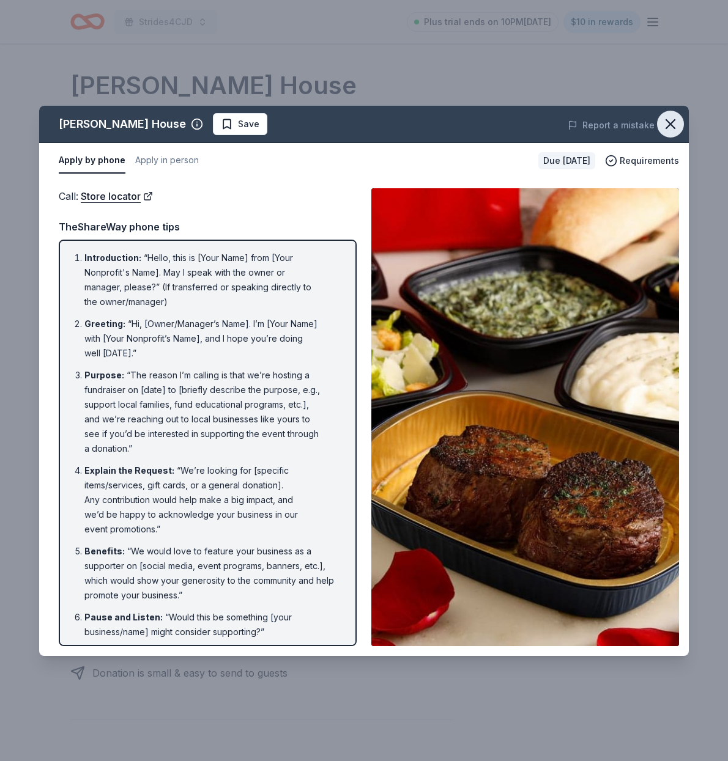
click at [671, 122] on icon "button" at bounding box center [670, 124] width 9 height 9
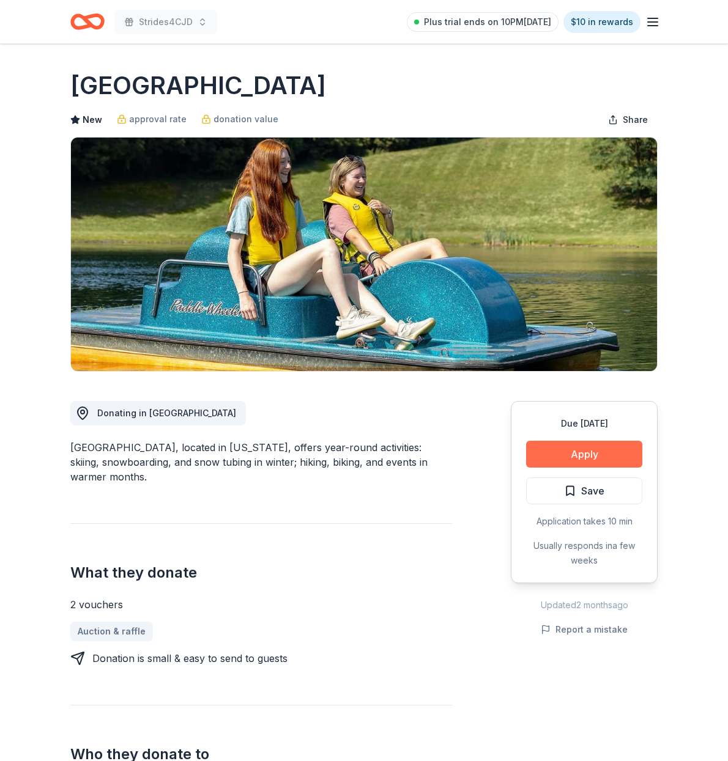
click at [581, 452] on button "Apply" at bounding box center [584, 454] width 116 height 27
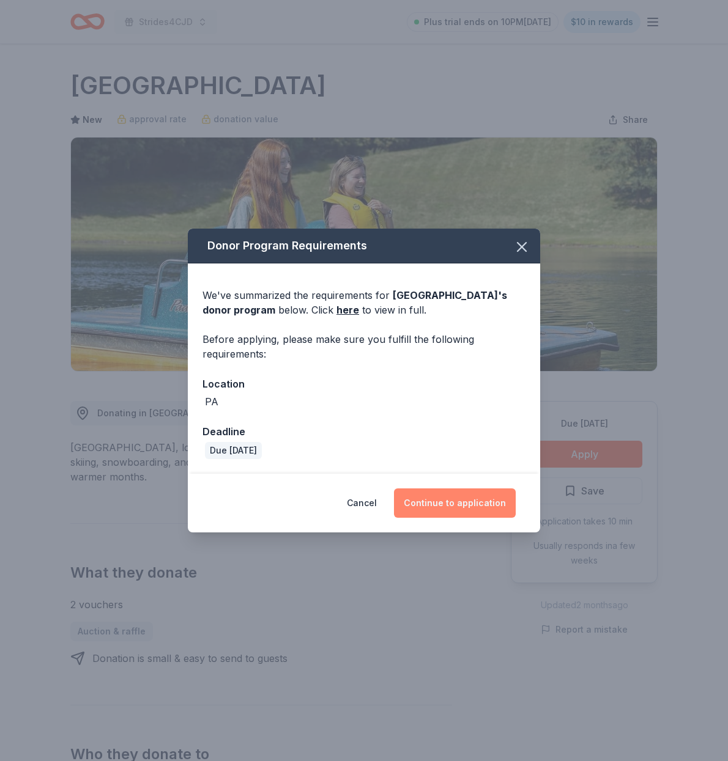
click at [456, 501] on button "Continue to application" at bounding box center [455, 503] width 122 height 29
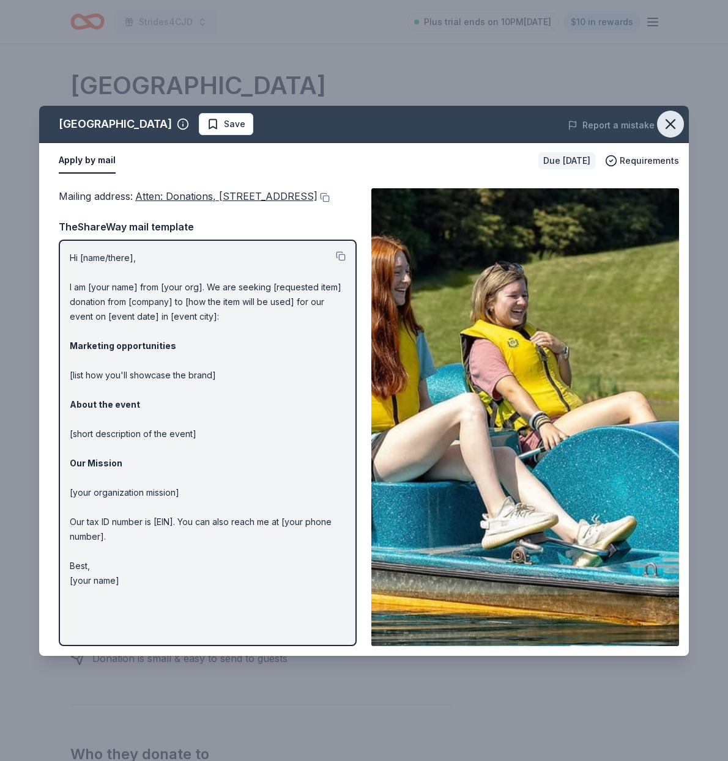
click at [670, 127] on icon "button" at bounding box center [670, 124] width 17 height 17
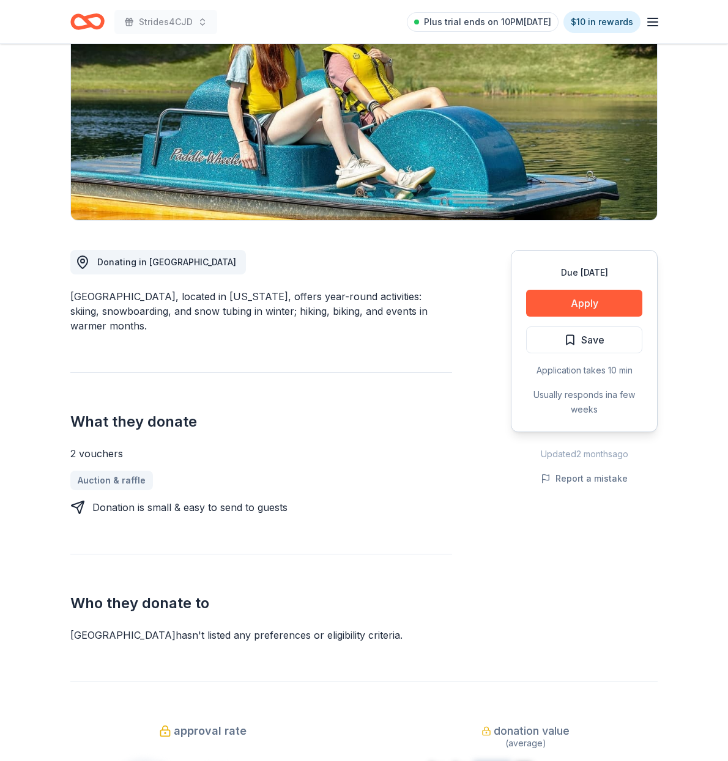
scroll to position [152, 0]
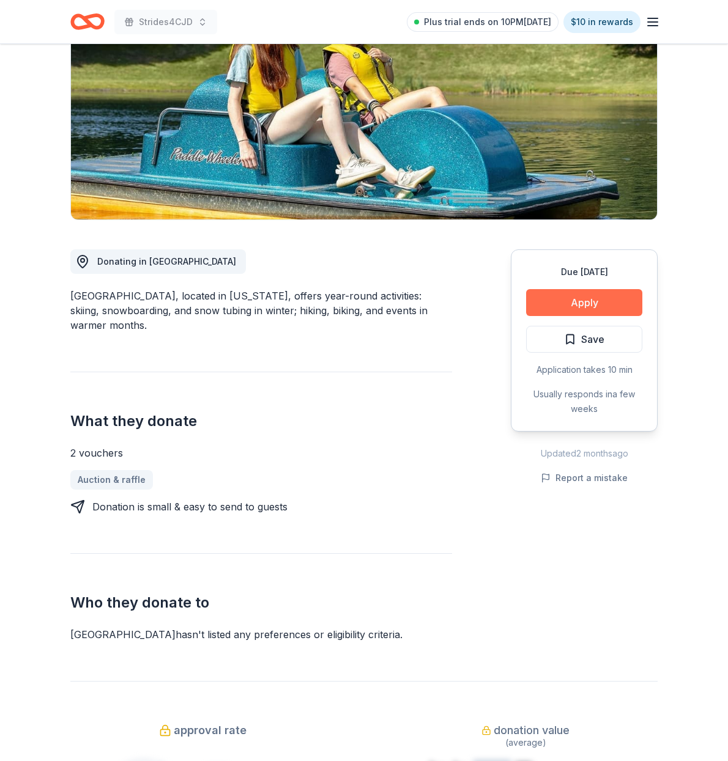
click at [578, 298] on button "Apply" at bounding box center [584, 302] width 116 height 27
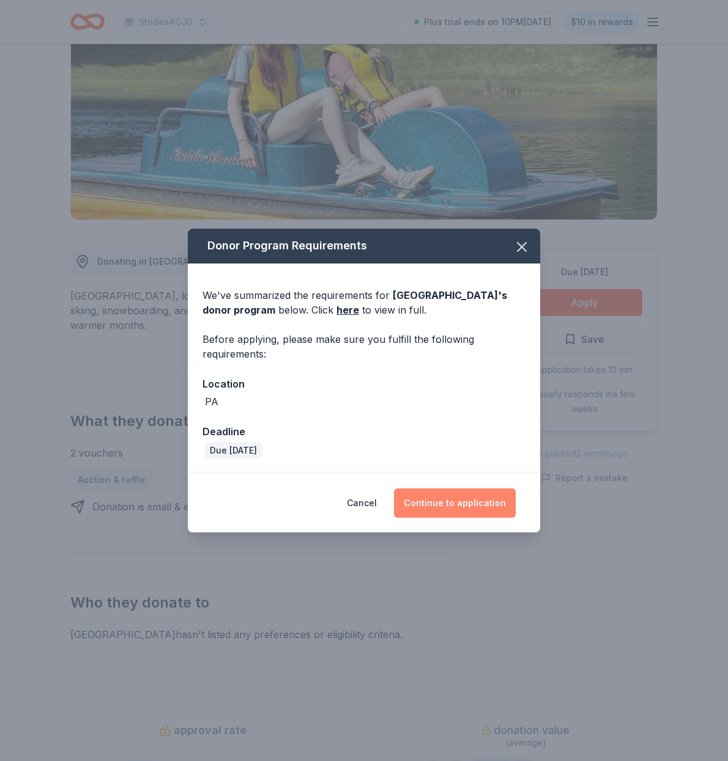
click at [445, 497] on button "Continue to application" at bounding box center [455, 503] width 122 height 29
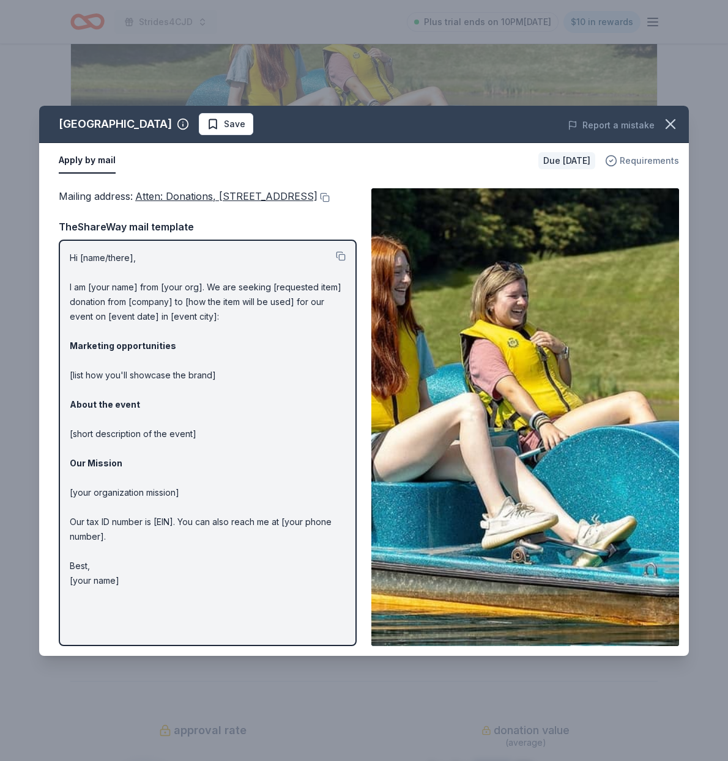
click at [641, 161] on span "Requirements" at bounding box center [648, 160] width 59 height 15
click at [446, 119] on div "Report a mistake" at bounding box center [563, 125] width 250 height 34
click at [671, 124] on icon "button" at bounding box center [670, 124] width 9 height 9
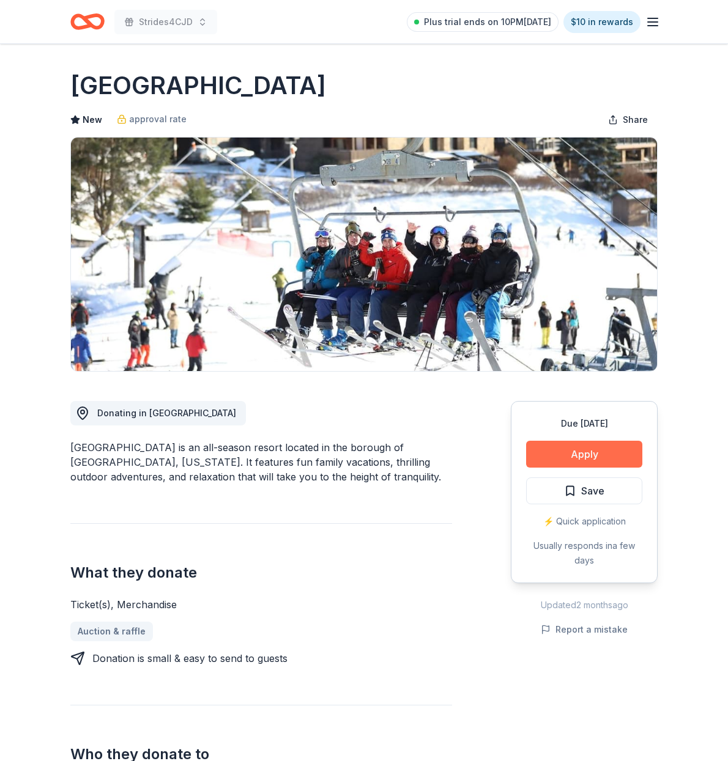
click at [590, 449] on button "Apply" at bounding box center [584, 454] width 116 height 27
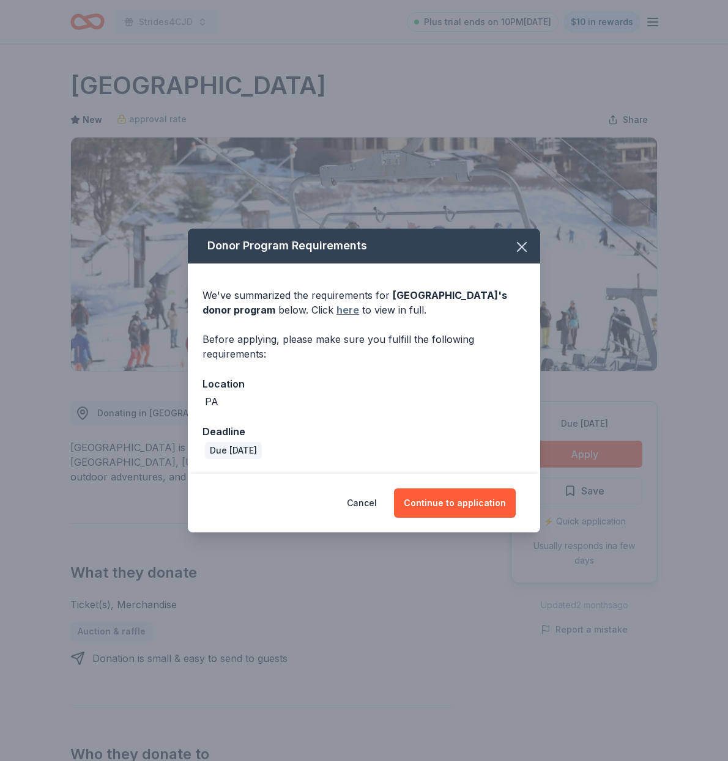
click at [359, 312] on link "here" at bounding box center [347, 310] width 23 height 15
click at [453, 505] on button "Continue to application" at bounding box center [455, 503] width 122 height 29
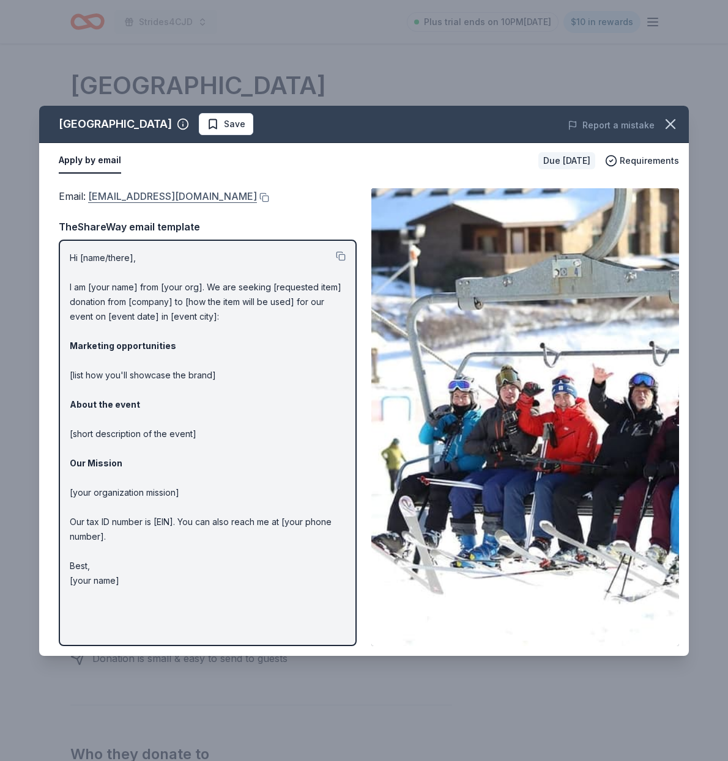
click at [183, 197] on link "epicpromise@vailresorts.com" at bounding box center [172, 196] width 169 height 16
click at [136, 193] on link "epicpromise@vailresorts.com" at bounding box center [172, 196] width 169 height 16
click at [245, 122] on span "Save" at bounding box center [226, 124] width 39 height 15
click at [676, 120] on icon "button" at bounding box center [670, 124] width 17 height 17
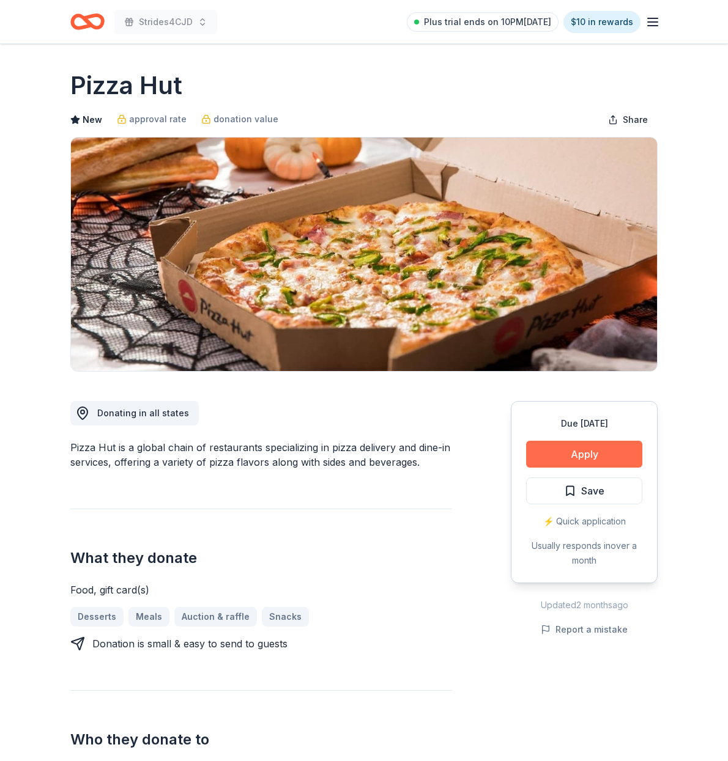
click at [569, 449] on button "Apply" at bounding box center [584, 454] width 116 height 27
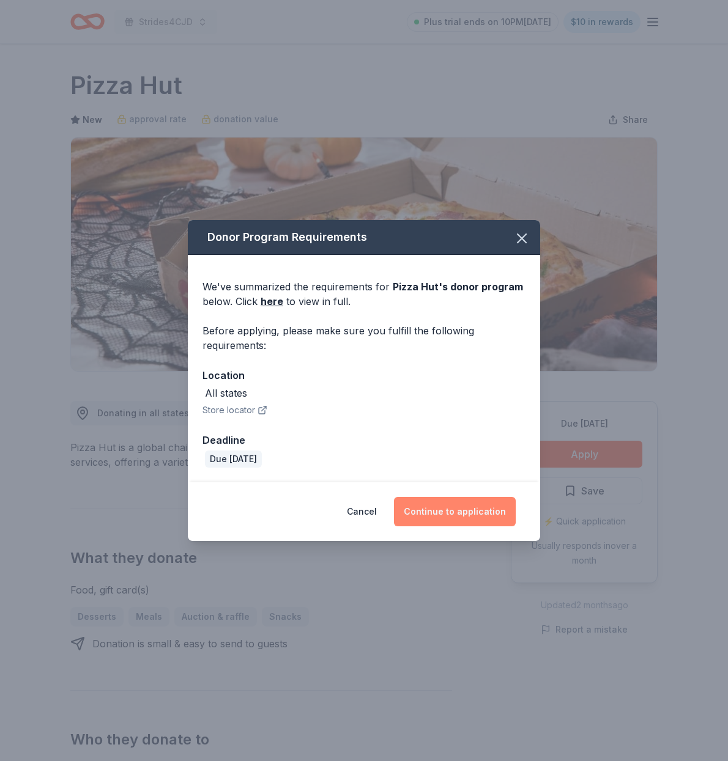
click at [448, 509] on button "Continue to application" at bounding box center [455, 511] width 122 height 29
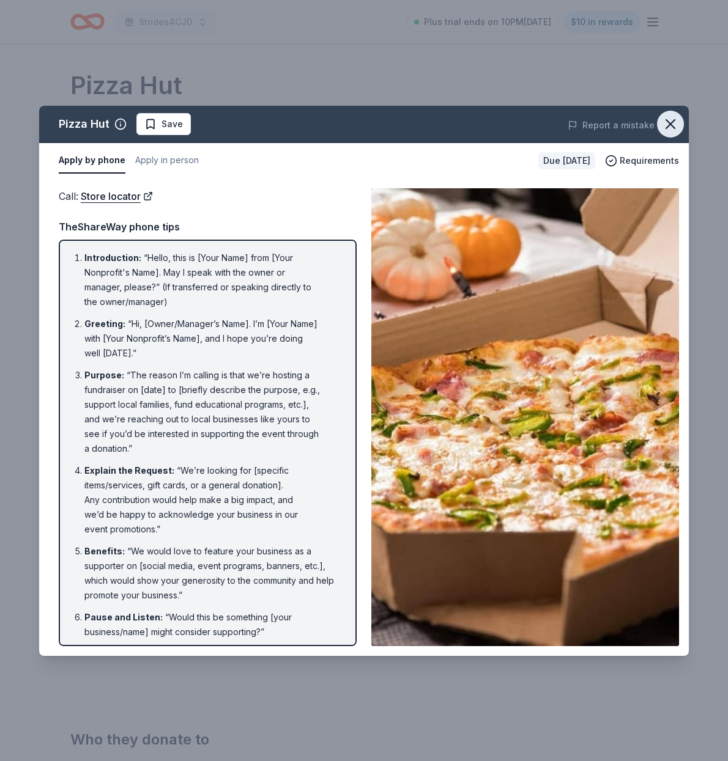
click at [674, 122] on icon "button" at bounding box center [670, 124] width 17 height 17
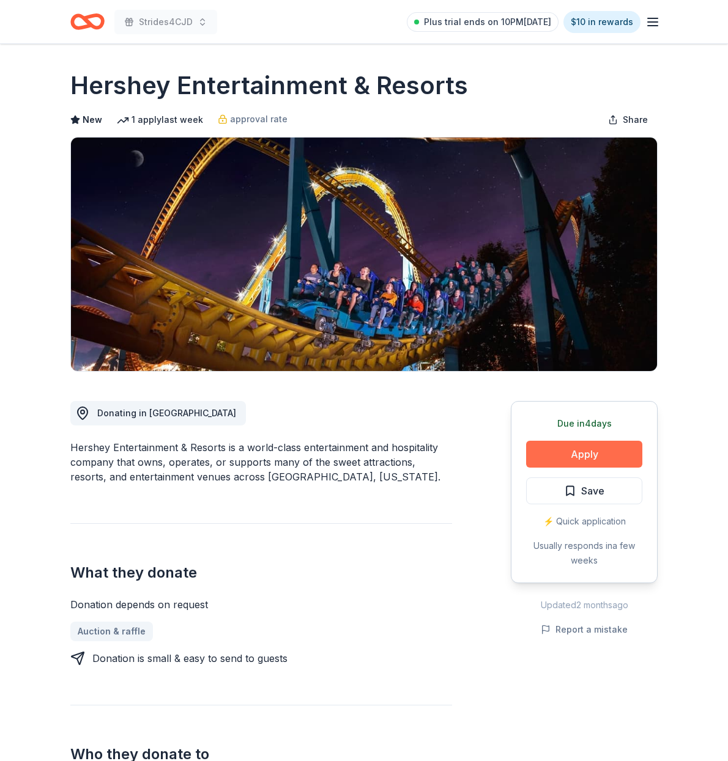
click at [589, 451] on button "Apply" at bounding box center [584, 454] width 116 height 27
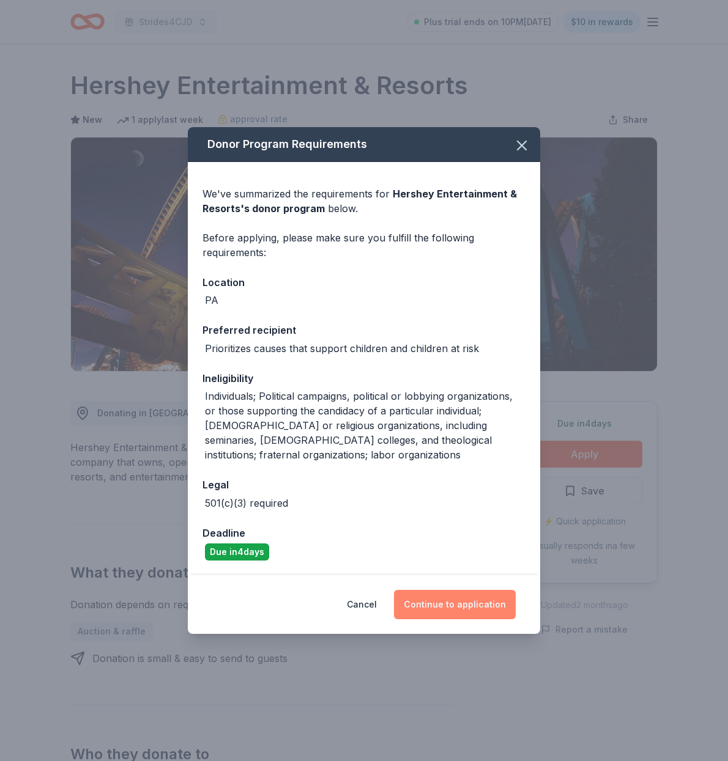
click at [447, 599] on button "Continue to application" at bounding box center [455, 604] width 122 height 29
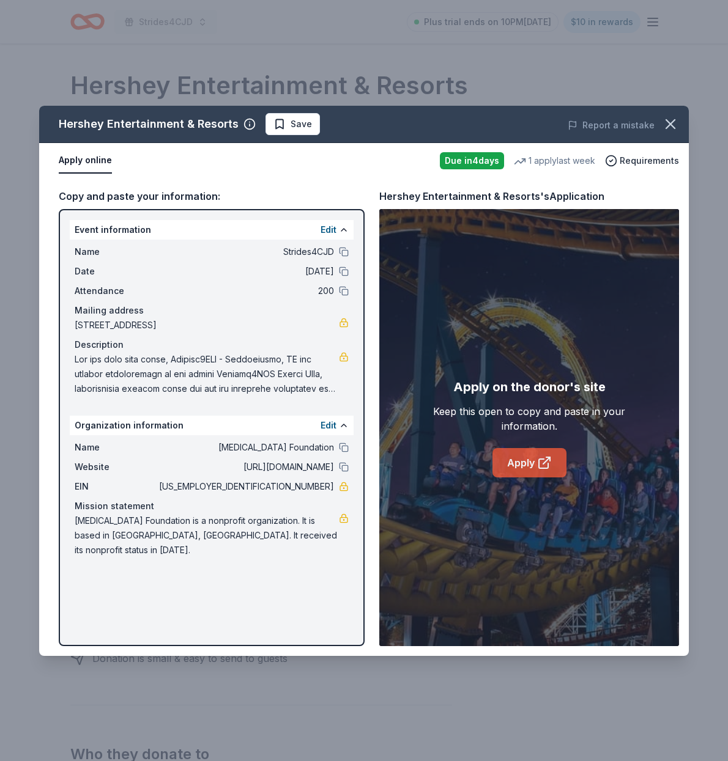
click at [526, 464] on link "Apply" at bounding box center [529, 462] width 74 height 29
click at [672, 124] on icon "button" at bounding box center [670, 124] width 9 height 9
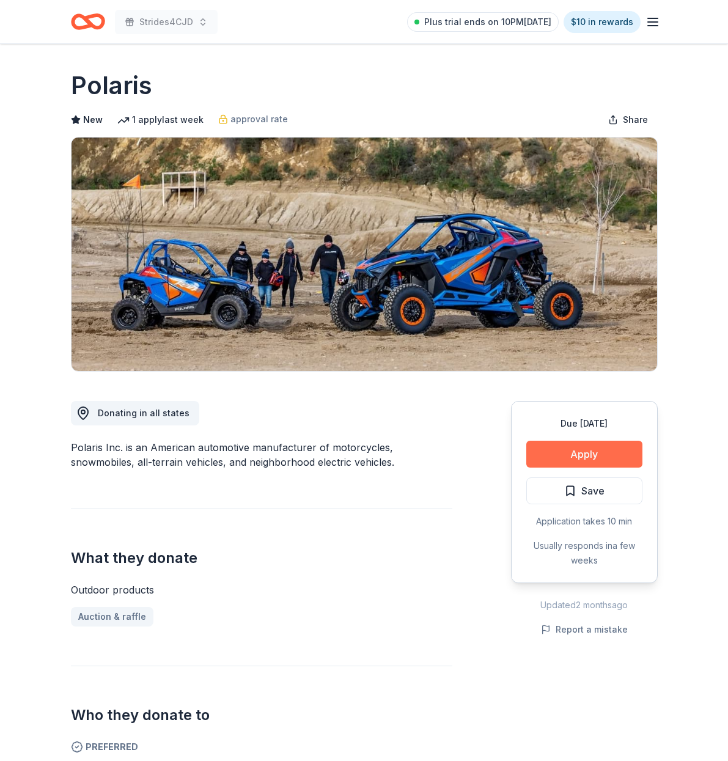
click at [597, 447] on button "Apply" at bounding box center [584, 454] width 116 height 27
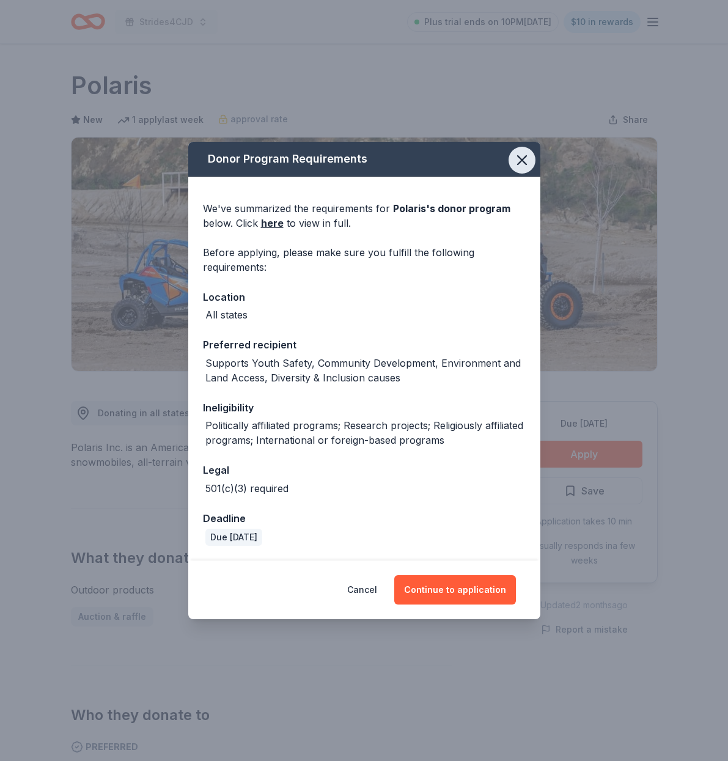
click at [518, 164] on icon "button" at bounding box center [522, 160] width 9 height 9
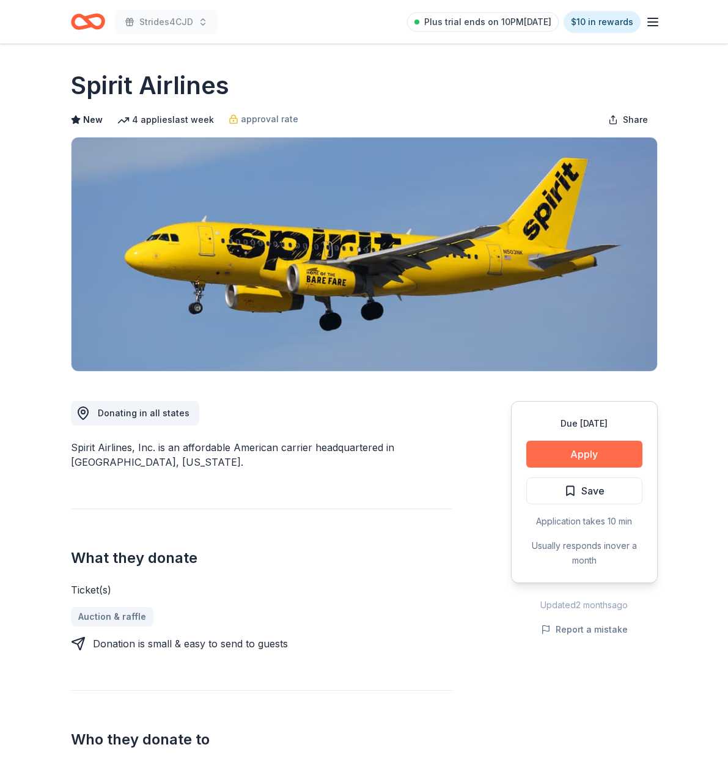
click at [580, 455] on button "Apply" at bounding box center [584, 454] width 116 height 27
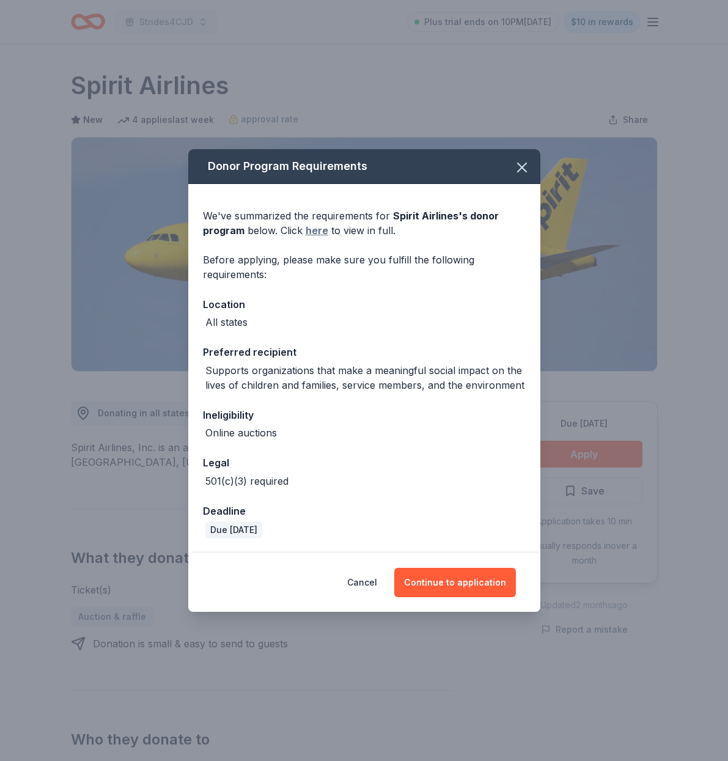
click at [317, 232] on link "here" at bounding box center [317, 230] width 23 height 15
click at [519, 167] on icon "button" at bounding box center [522, 167] width 17 height 17
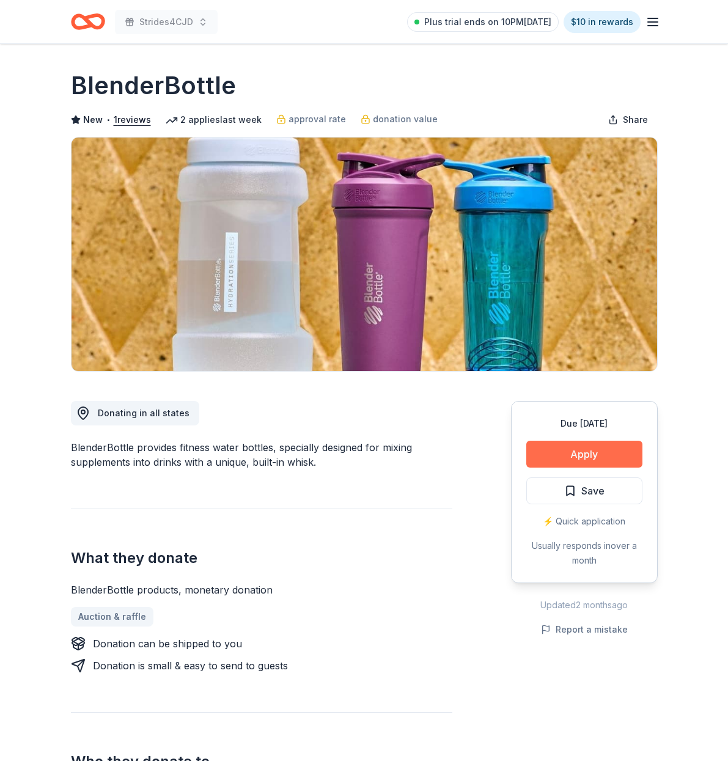
click at [585, 449] on button "Apply" at bounding box center [584, 454] width 116 height 27
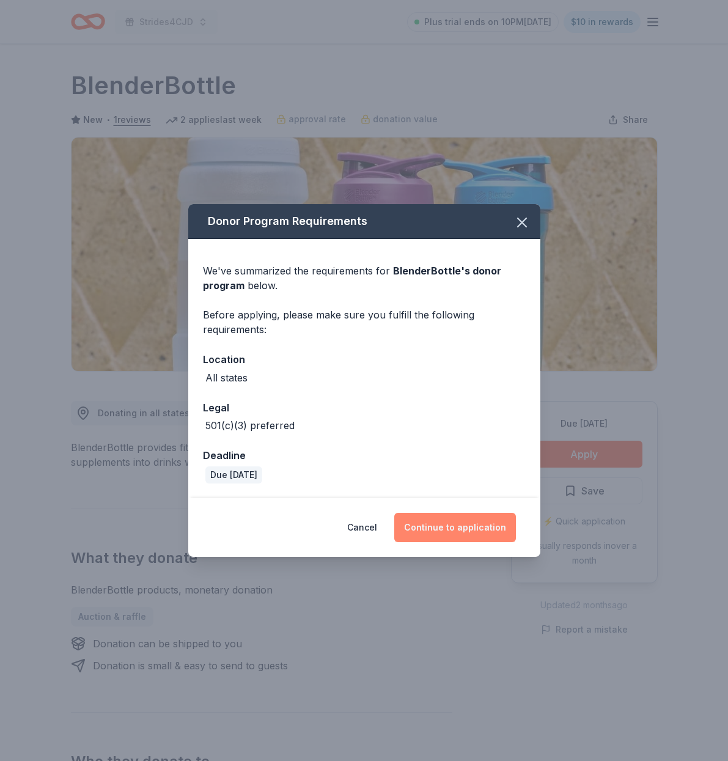
click at [459, 518] on button "Continue to application" at bounding box center [455, 527] width 122 height 29
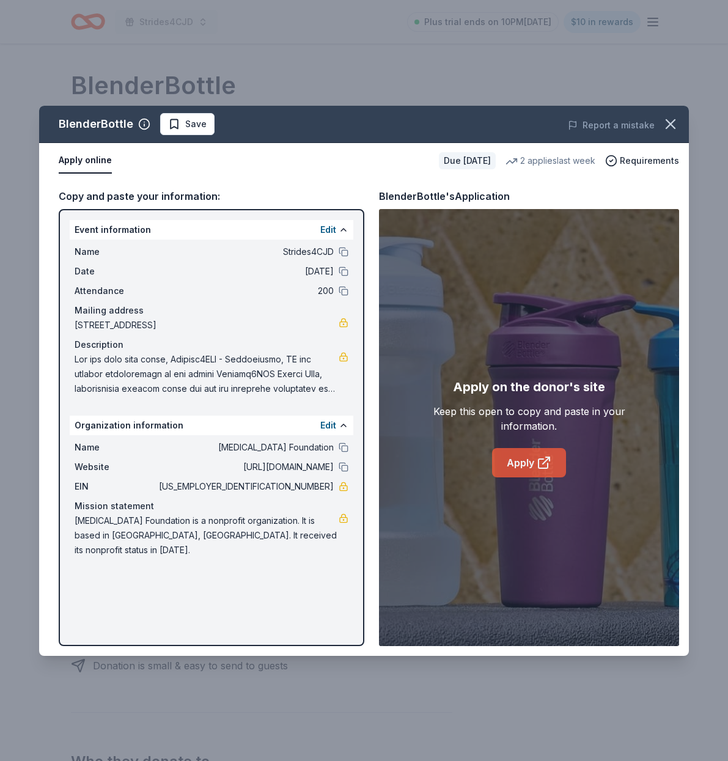
click at [536, 461] on link "Apply" at bounding box center [529, 462] width 74 height 29
click at [670, 122] on icon "button" at bounding box center [670, 124] width 9 height 9
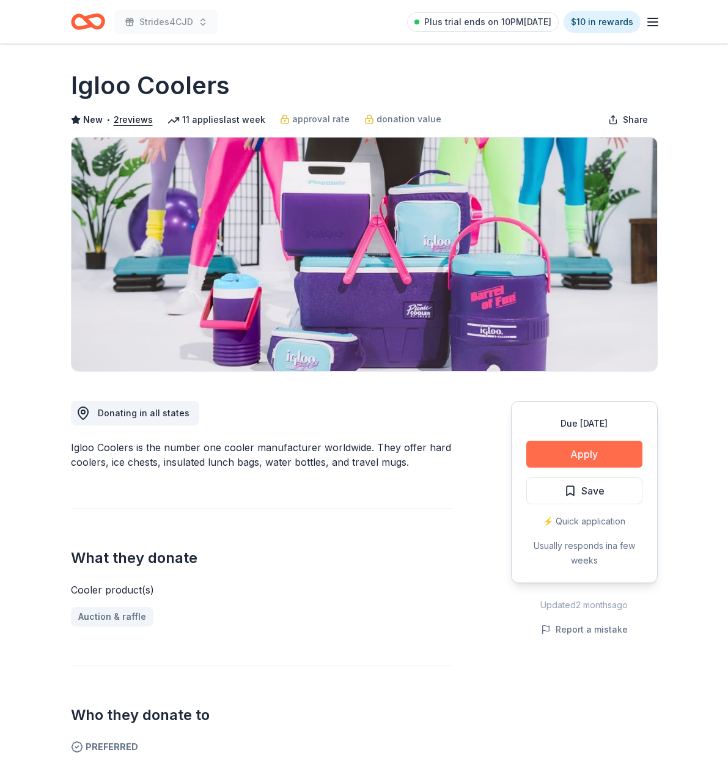
click at [589, 458] on button "Apply" at bounding box center [584, 454] width 116 height 27
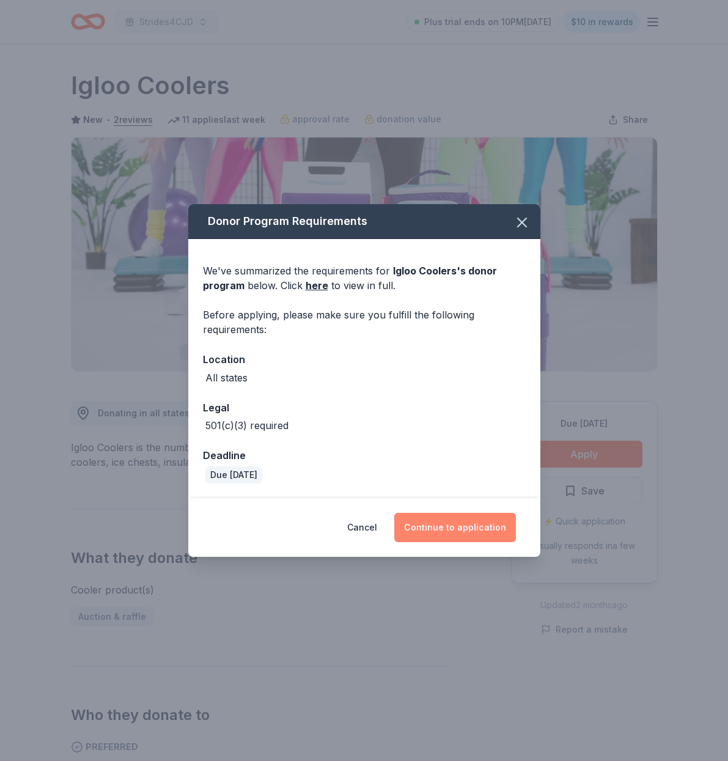
click at [459, 523] on button "Continue to application" at bounding box center [455, 527] width 122 height 29
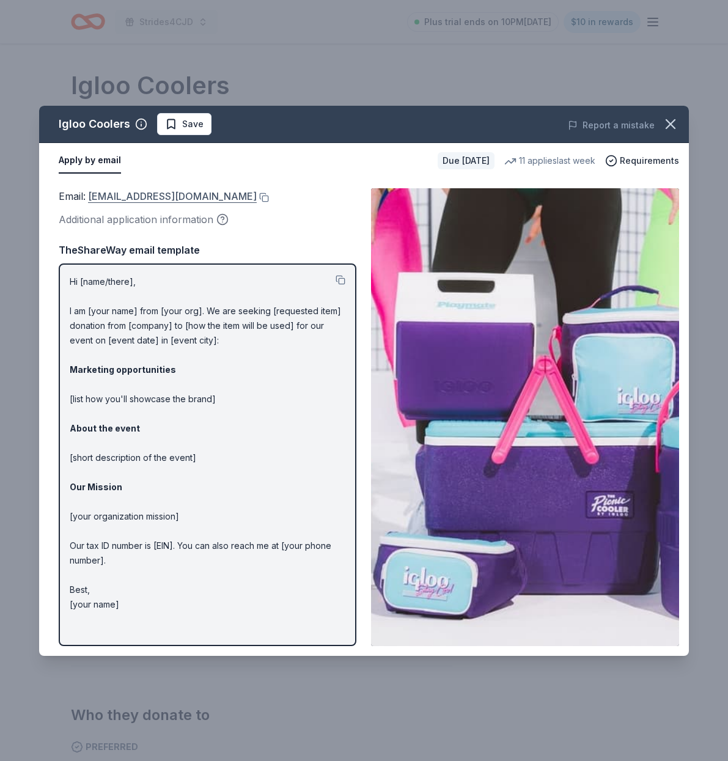
click at [155, 199] on link "[EMAIL_ADDRESS][DOMAIN_NAME]" at bounding box center [172, 196] width 169 height 16
click at [670, 124] on icon "button" at bounding box center [670, 124] width 9 height 9
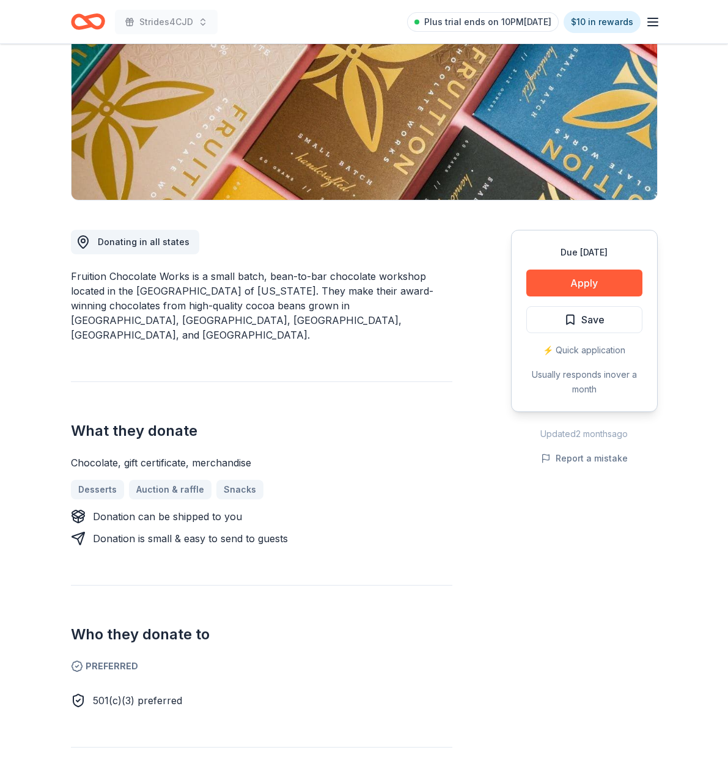
scroll to position [174, 0]
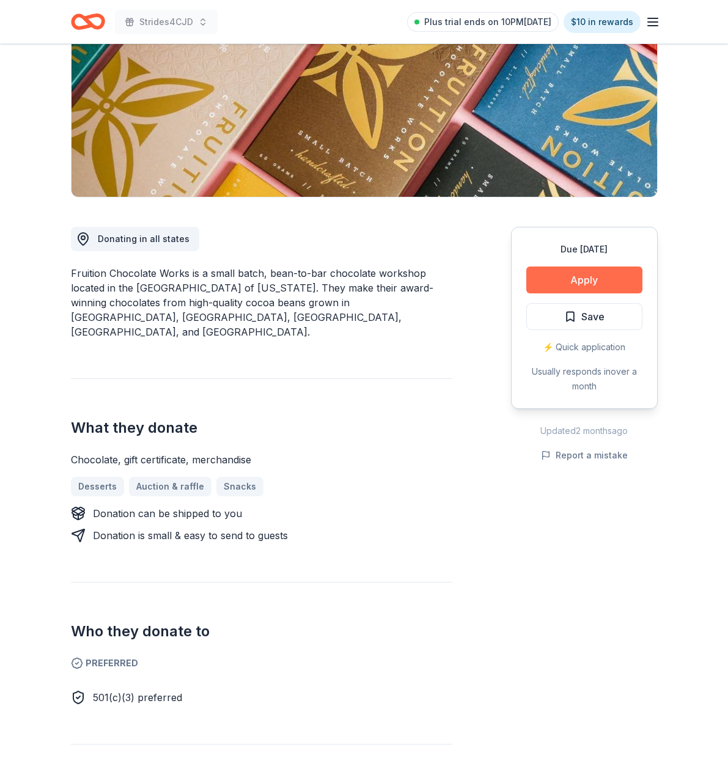
click at [578, 276] on button "Apply" at bounding box center [584, 280] width 116 height 27
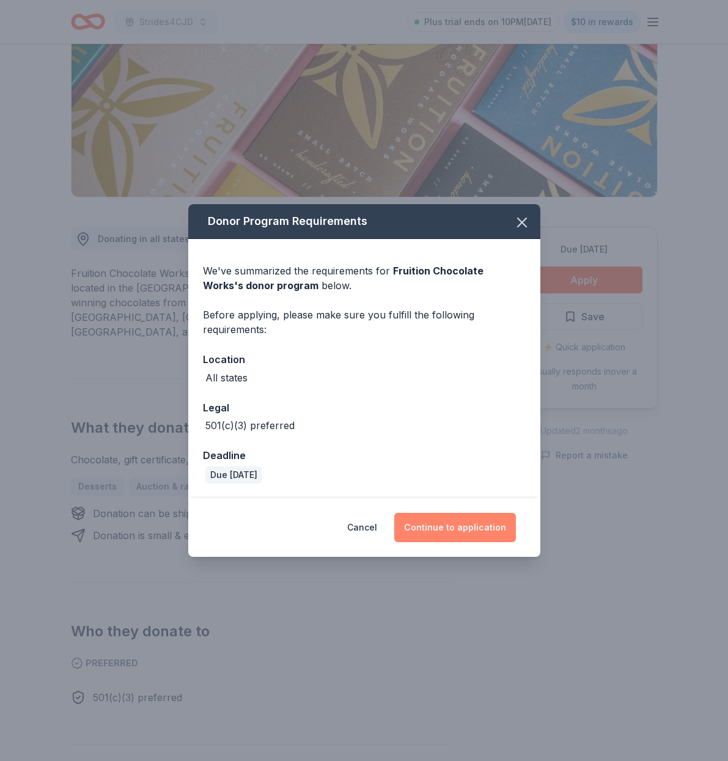
click at [447, 522] on button "Continue to application" at bounding box center [455, 527] width 122 height 29
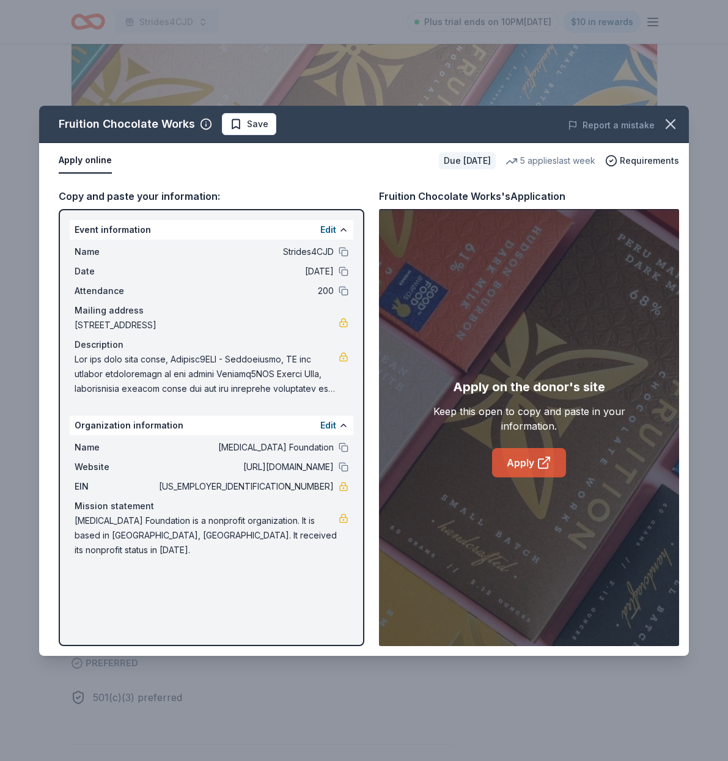
click at [534, 458] on link "Apply" at bounding box center [529, 462] width 74 height 29
click at [674, 120] on icon "button" at bounding box center [670, 124] width 9 height 9
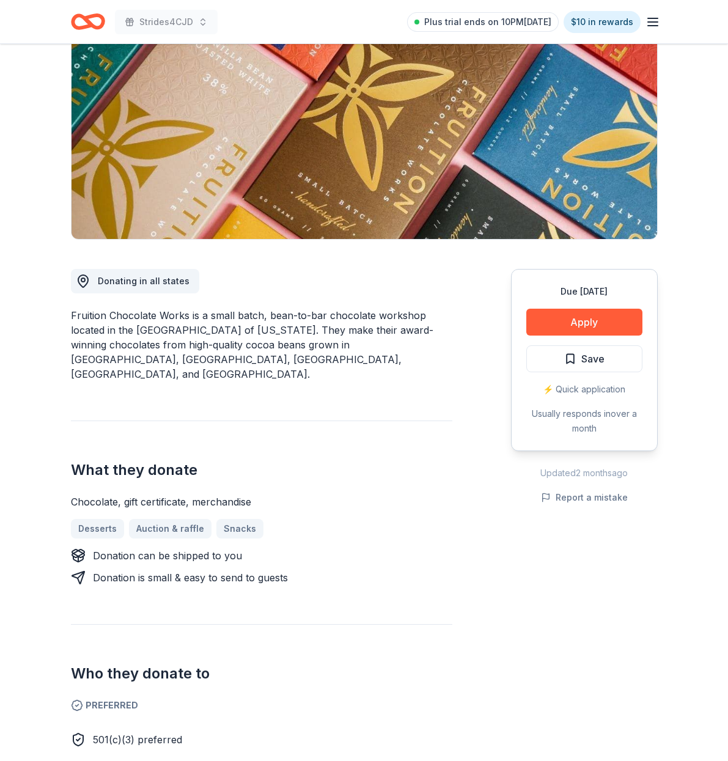
scroll to position [123, 0]
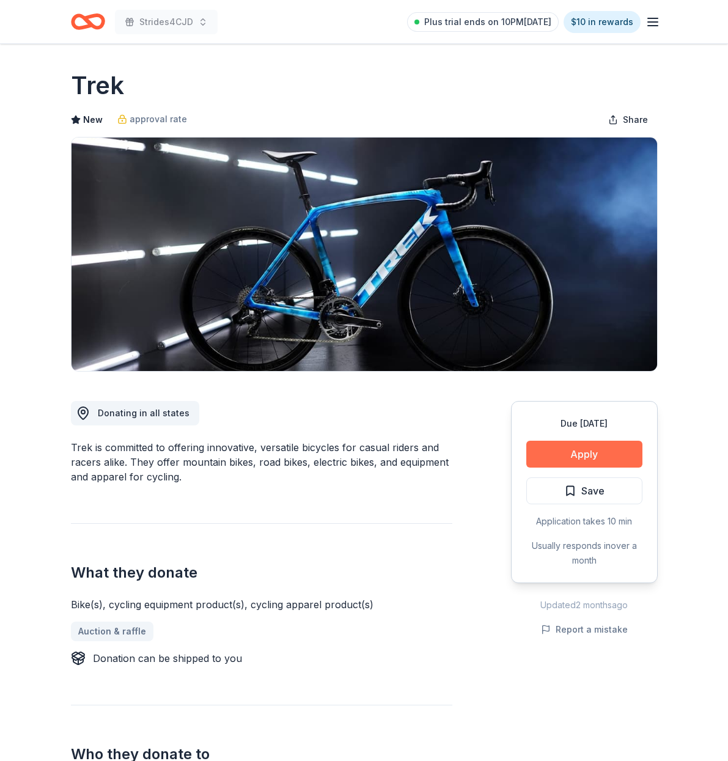
click at [600, 457] on button "Apply" at bounding box center [584, 454] width 116 height 27
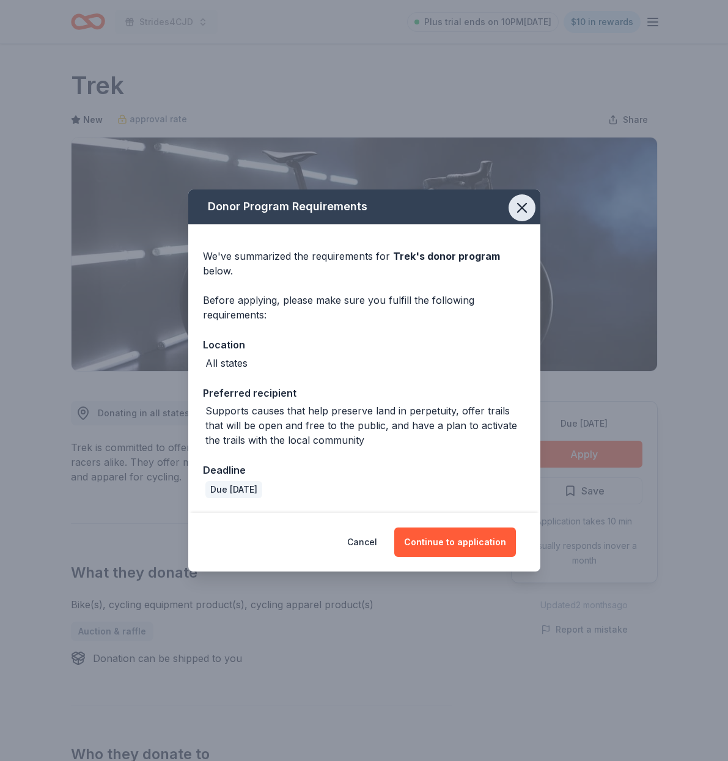
click at [523, 210] on icon "button" at bounding box center [522, 208] width 9 height 9
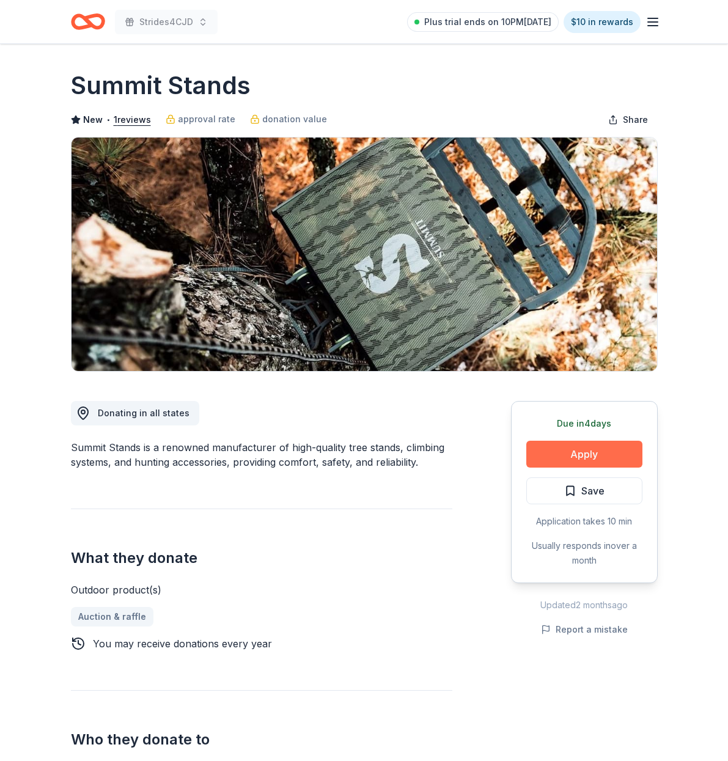
click at [575, 454] on button "Apply" at bounding box center [584, 454] width 116 height 27
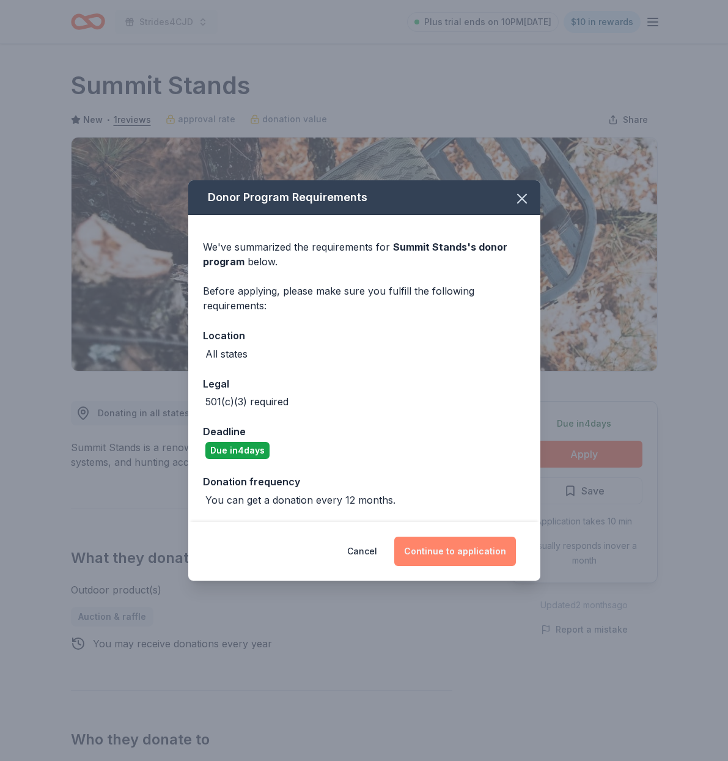
click at [453, 550] on button "Continue to application" at bounding box center [455, 551] width 122 height 29
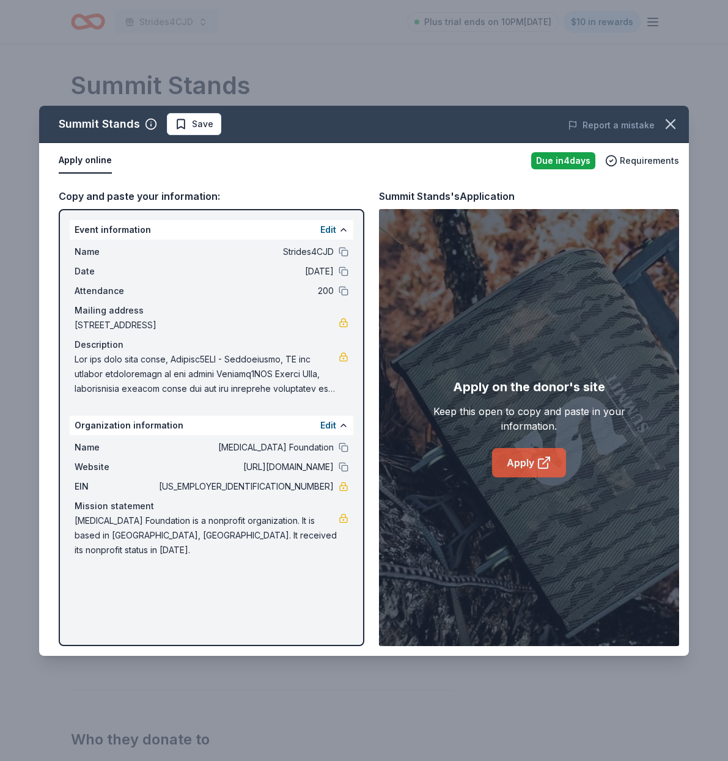
click at [516, 464] on link "Apply" at bounding box center [529, 462] width 74 height 29
click at [666, 123] on icon "button" at bounding box center [670, 124] width 17 height 17
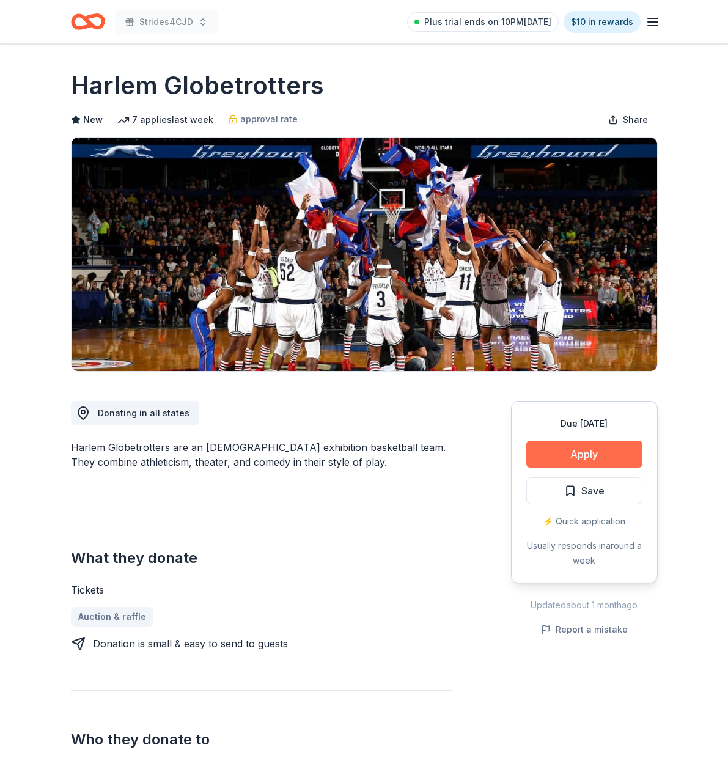
click at [571, 452] on button "Apply" at bounding box center [584, 454] width 116 height 27
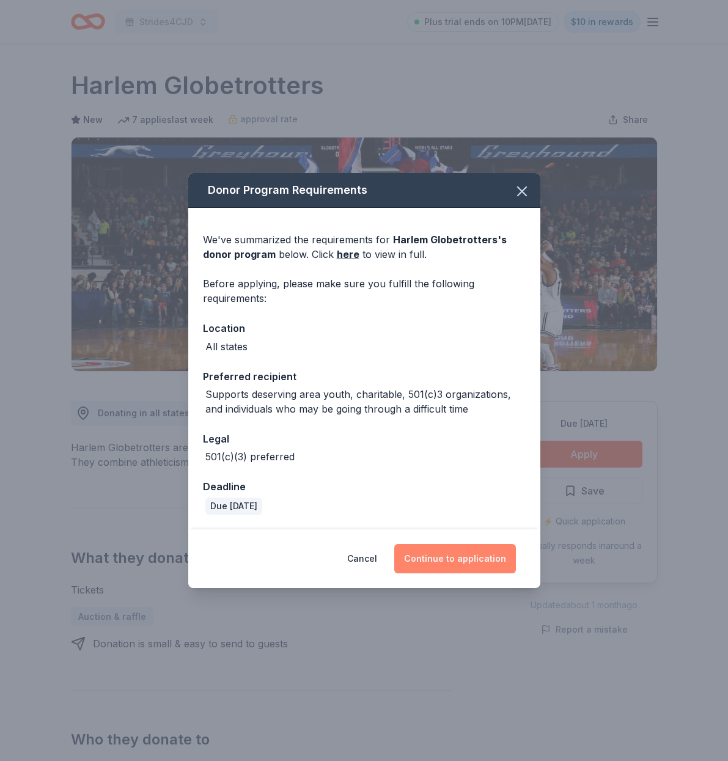
click at [446, 558] on button "Continue to application" at bounding box center [455, 558] width 122 height 29
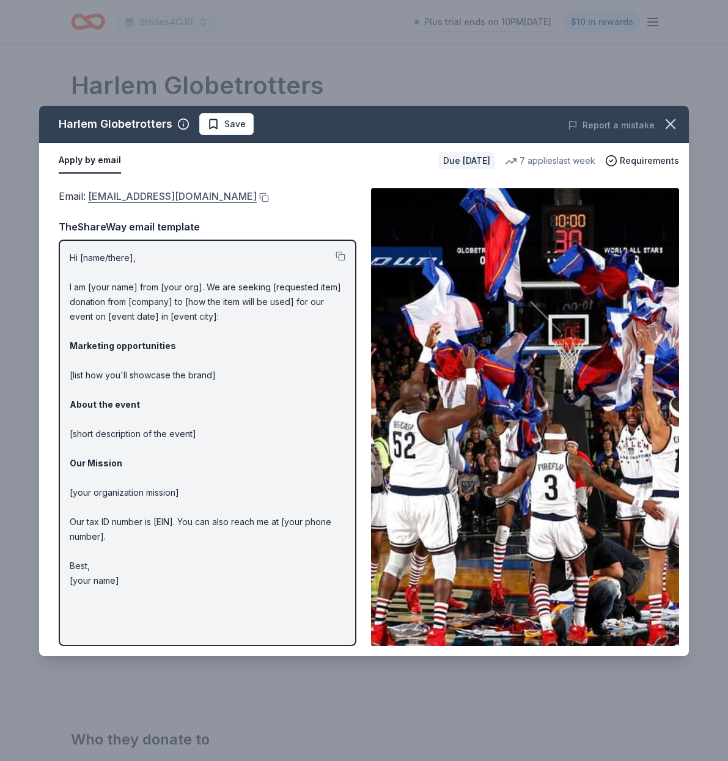
click at [168, 199] on link "info@harlemglobetrotters.com" at bounding box center [172, 196] width 169 height 16
click at [226, 119] on span "Save" at bounding box center [234, 124] width 21 height 15
